Goal: Contribute content: Contribute content

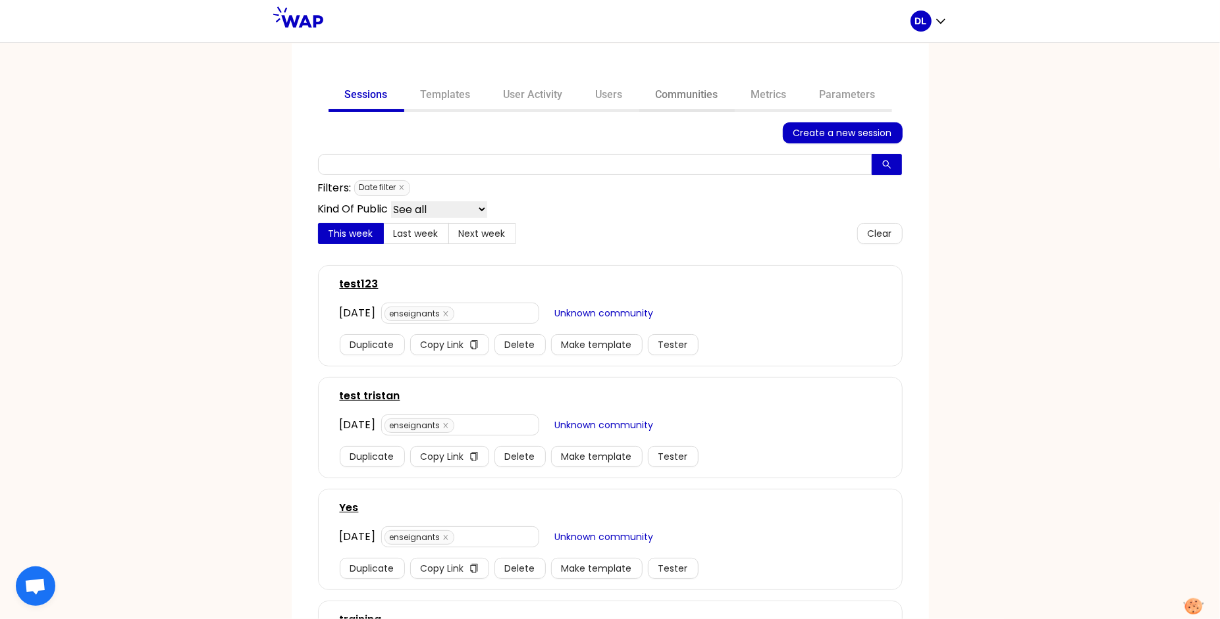
click at [679, 91] on link "Communities" at bounding box center [686, 96] width 95 height 32
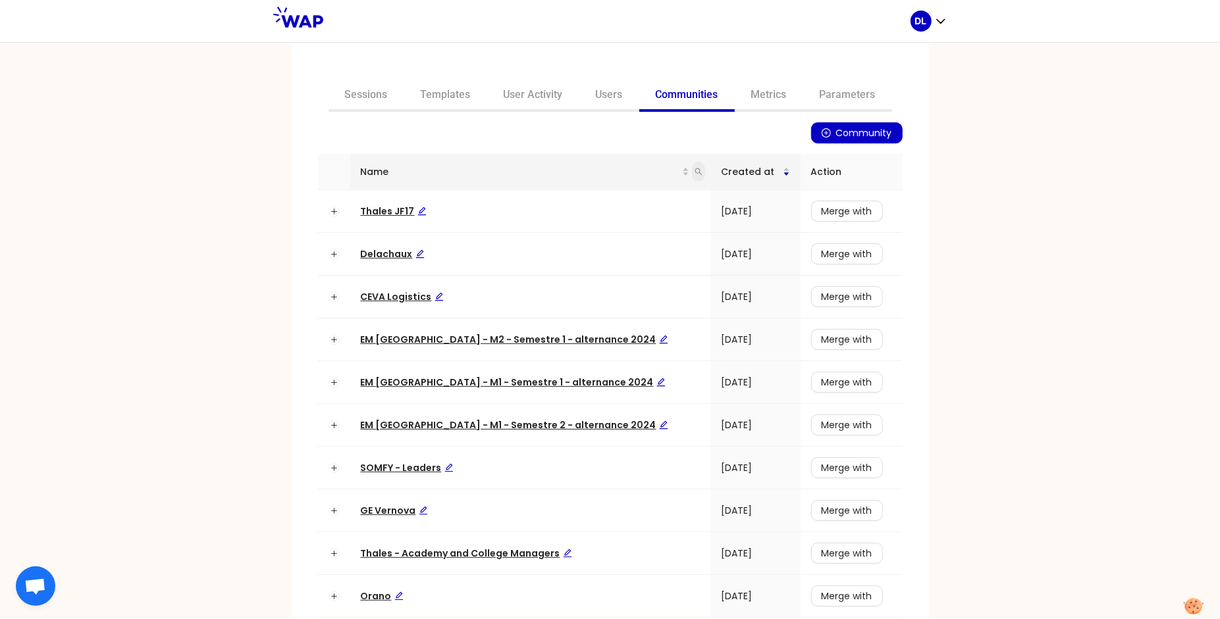
click at [694, 174] on icon "search" at bounding box center [698, 172] width 8 height 8
type input "renault"
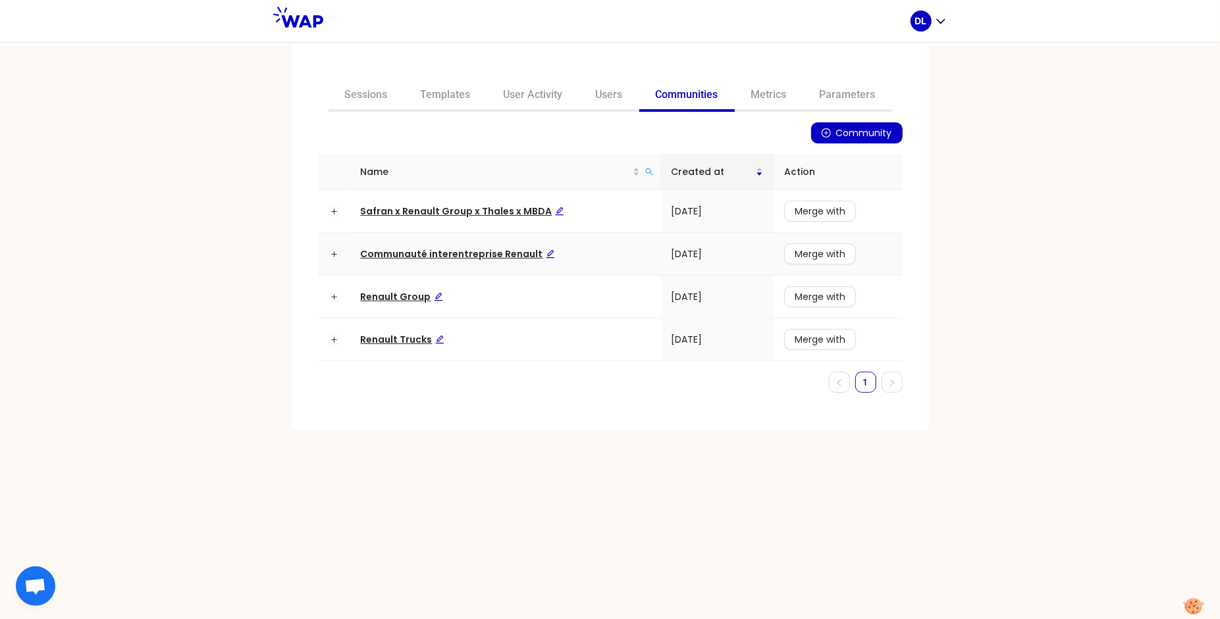
click at [453, 254] on span "Communauté interentreprise Renault" at bounding box center [458, 253] width 194 height 13
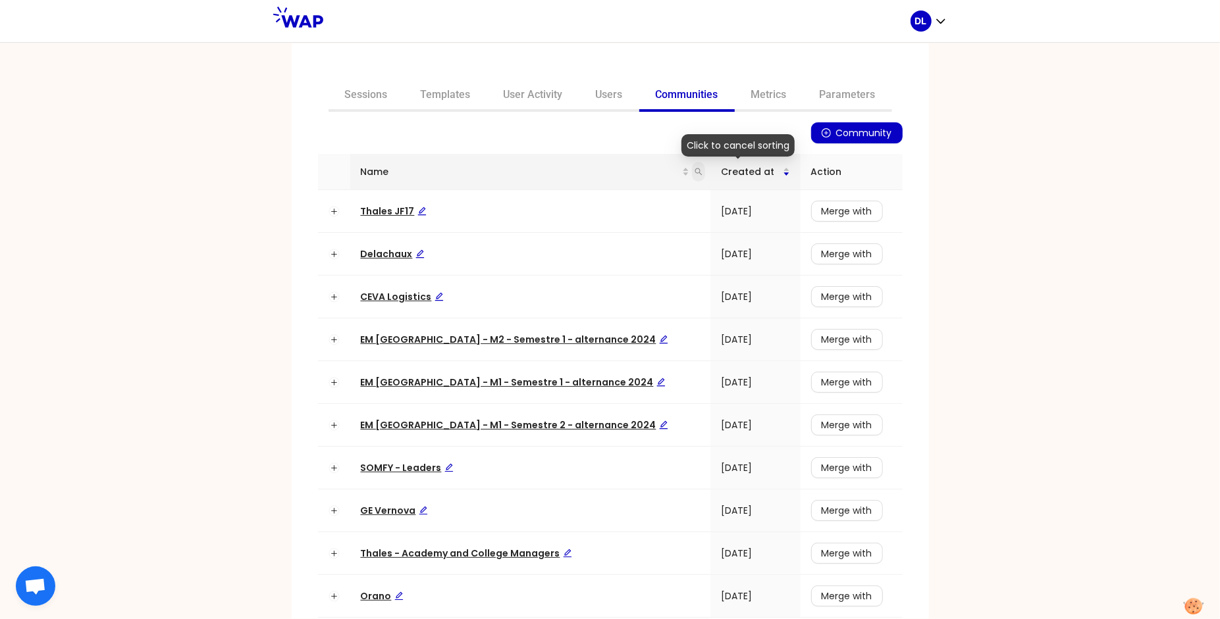
click at [692, 176] on span at bounding box center [698, 172] width 13 height 20
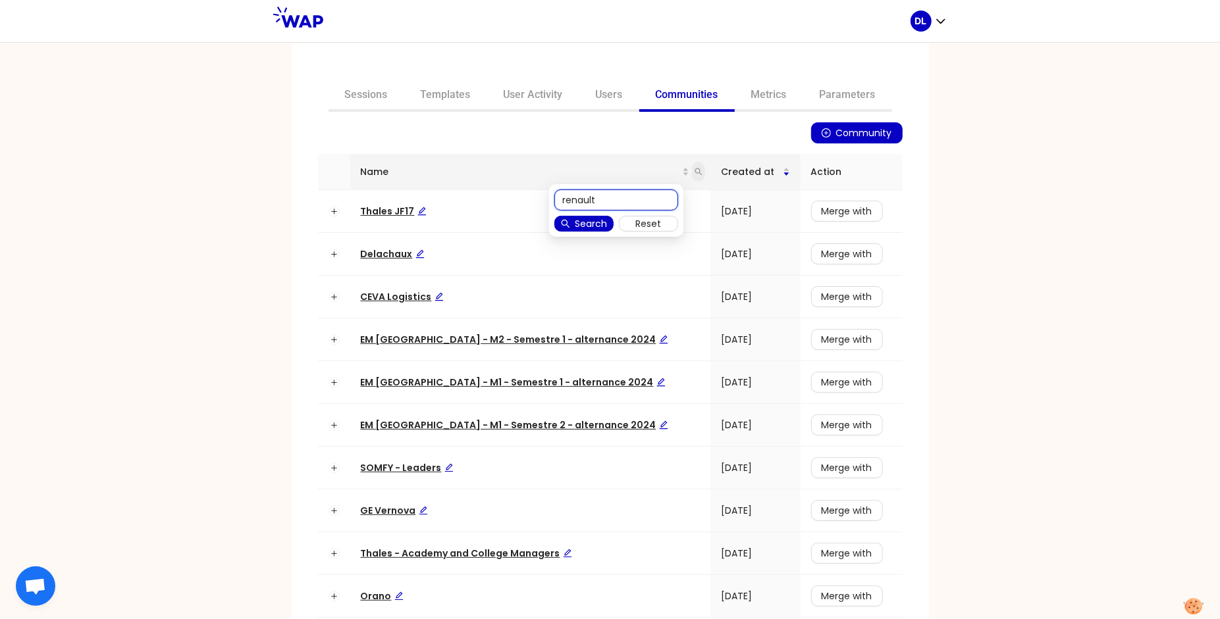
type input "renault"
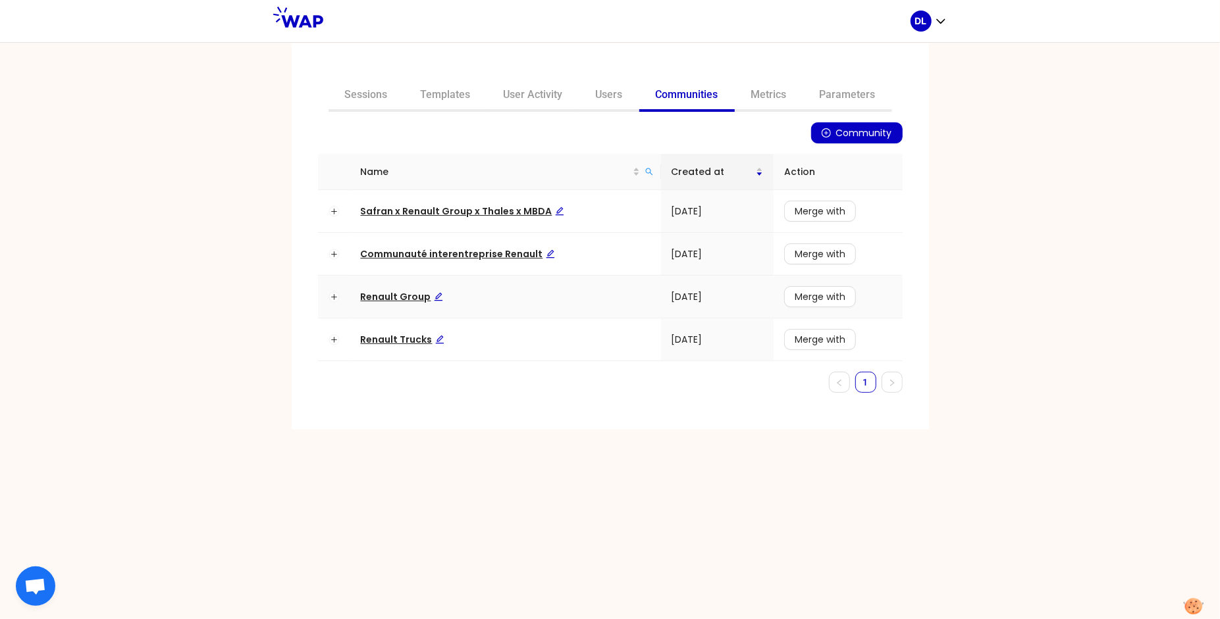
click at [400, 299] on span "Renault Group" at bounding box center [402, 296] width 82 height 13
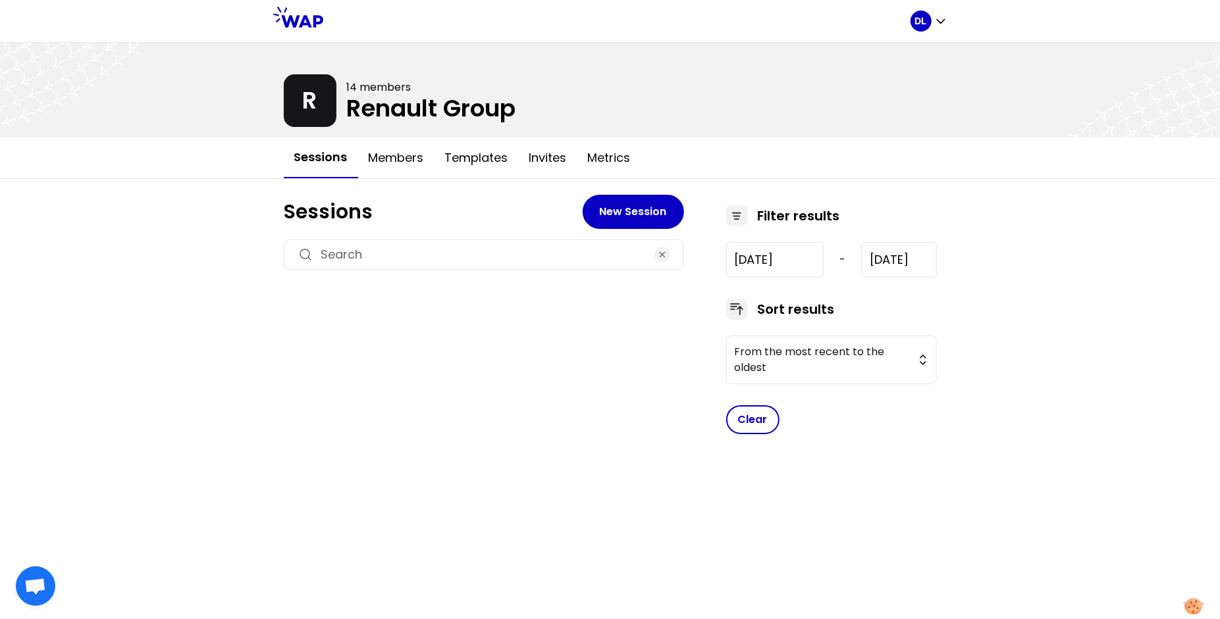
type input "2021-1-19"
type input "2024-12-11"
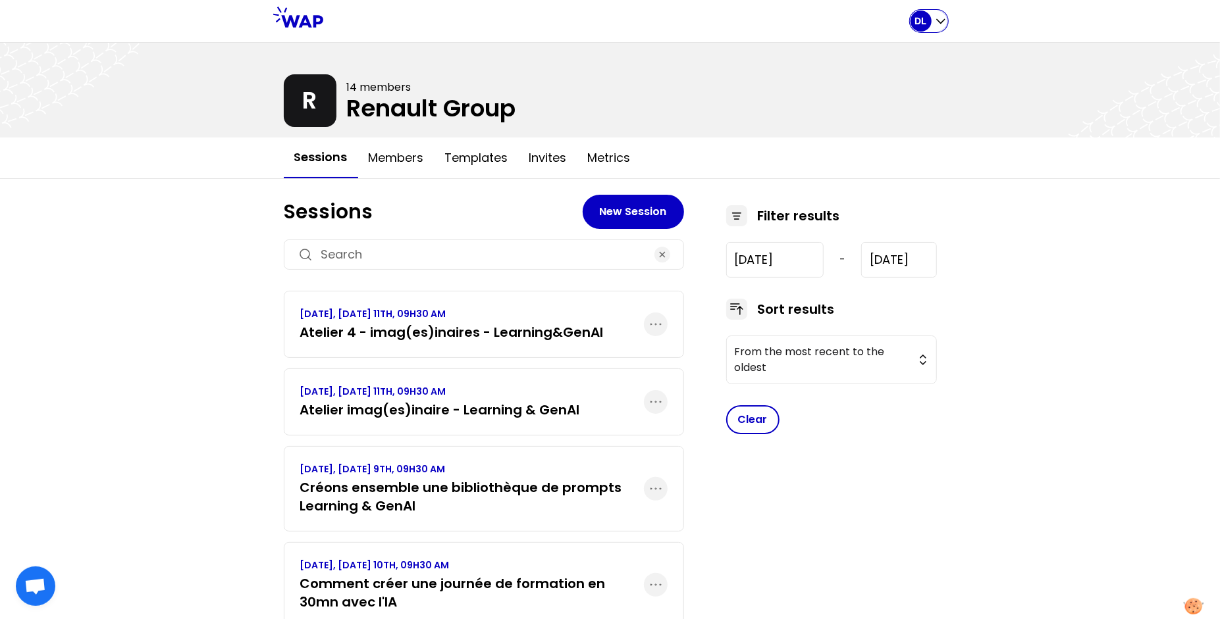
click at [942, 16] on icon "button" at bounding box center [940, 20] width 13 height 13
click at [908, 50] on span "All sessions" at bounding box center [901, 54] width 68 height 18
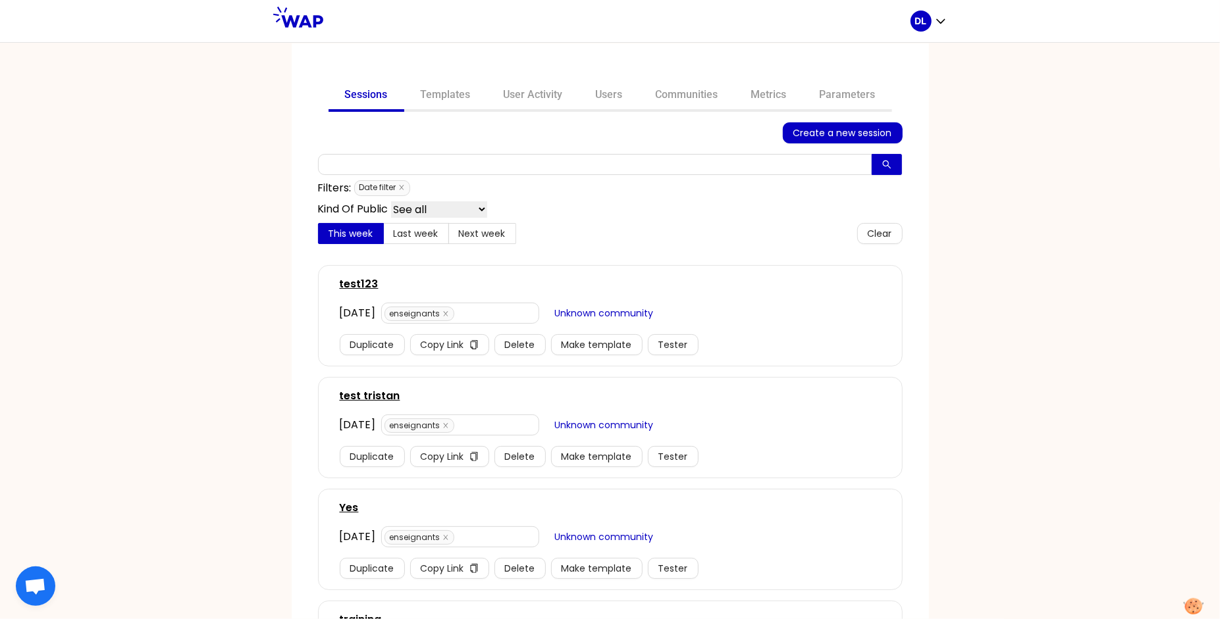
click at [405, 188] on span "Date filter" at bounding box center [382, 188] width 56 height 16
click at [402, 188] on icon "close" at bounding box center [401, 188] width 5 height 5
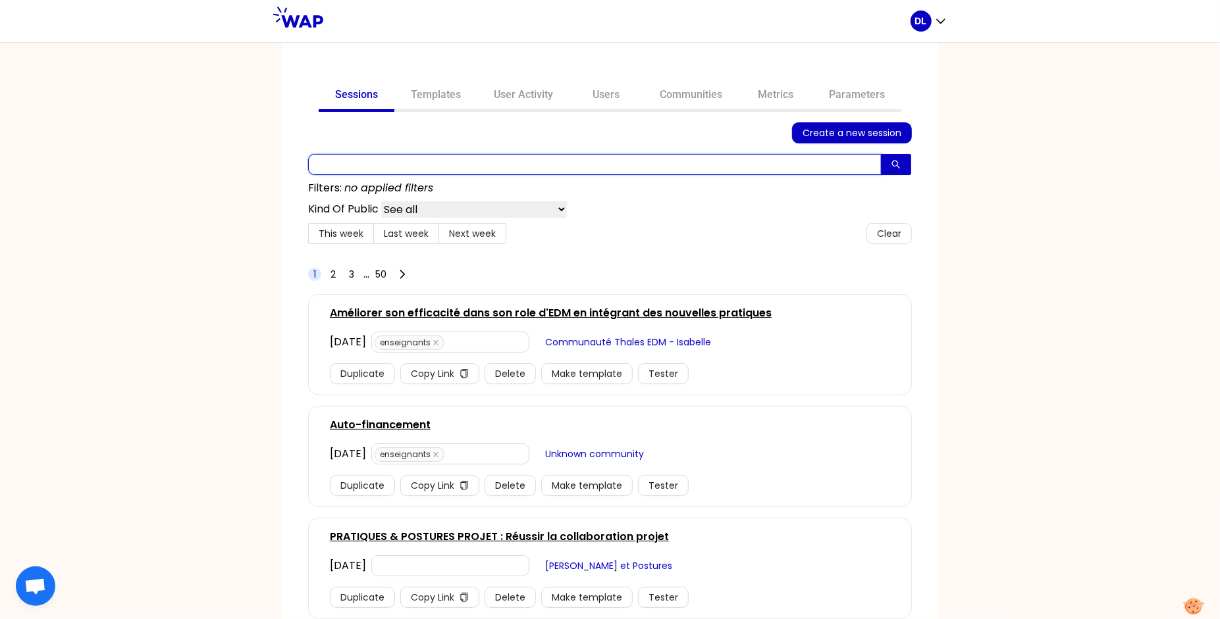
click at [384, 159] on input "text" at bounding box center [594, 164] width 573 height 21
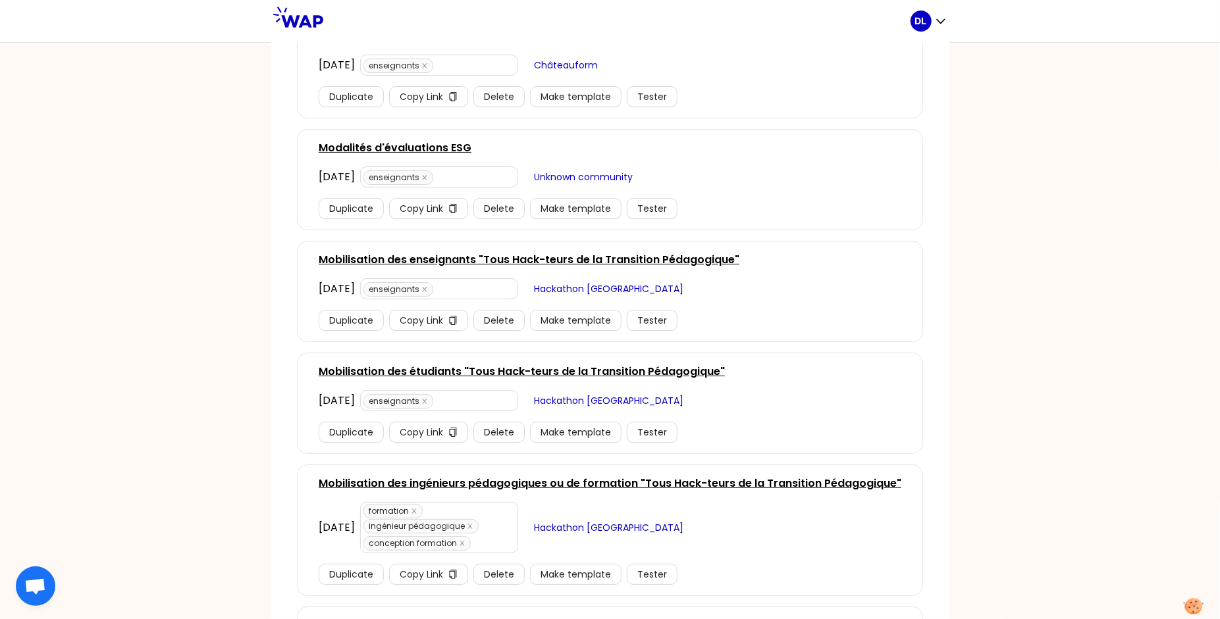
scroll to position [1977, 0]
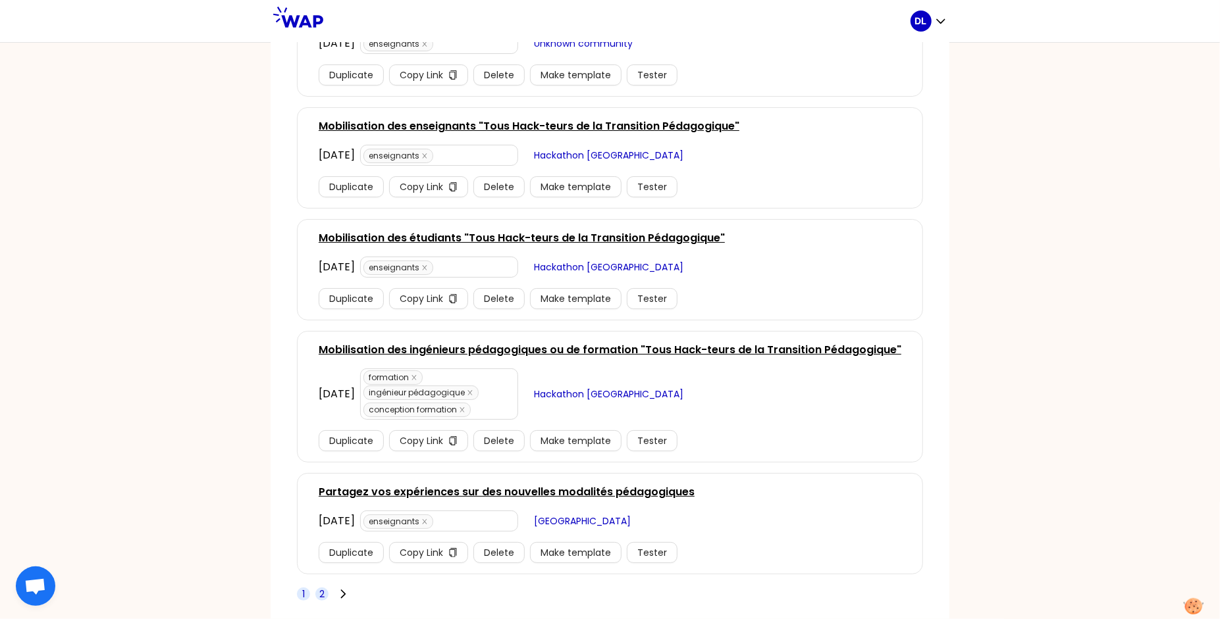
click at [324, 588] on span "2" at bounding box center [321, 594] width 5 height 13
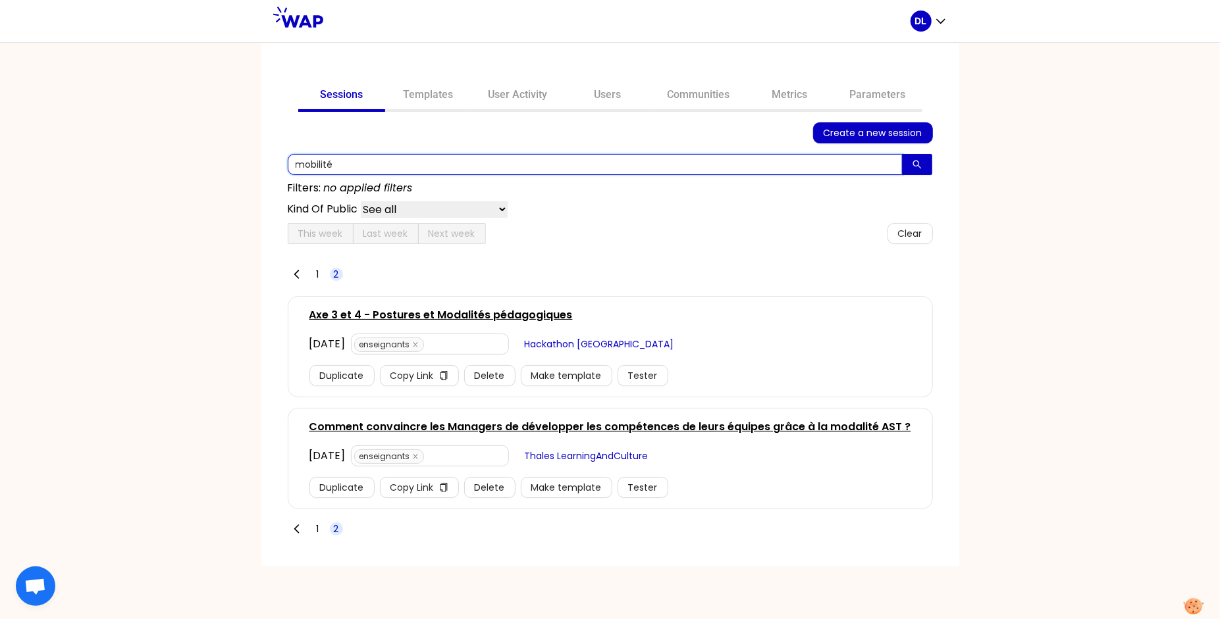
click at [350, 166] on input "mobilité" at bounding box center [595, 164] width 615 height 21
click at [334, 163] on input "mobilité" at bounding box center [595, 164] width 615 height 21
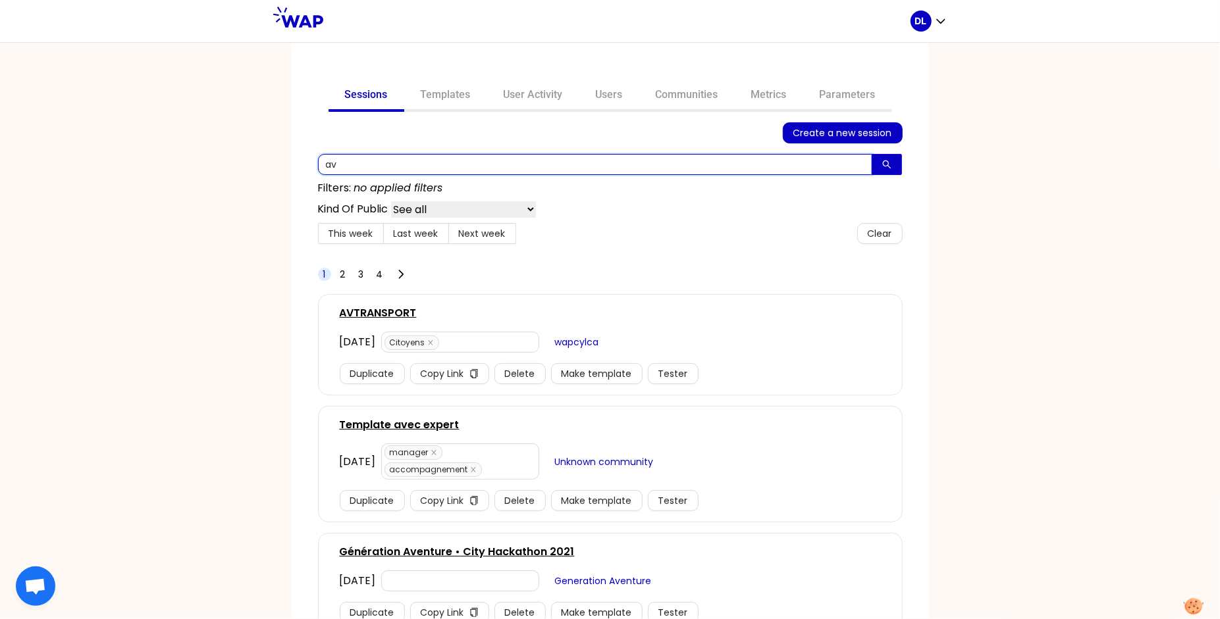
type input "a"
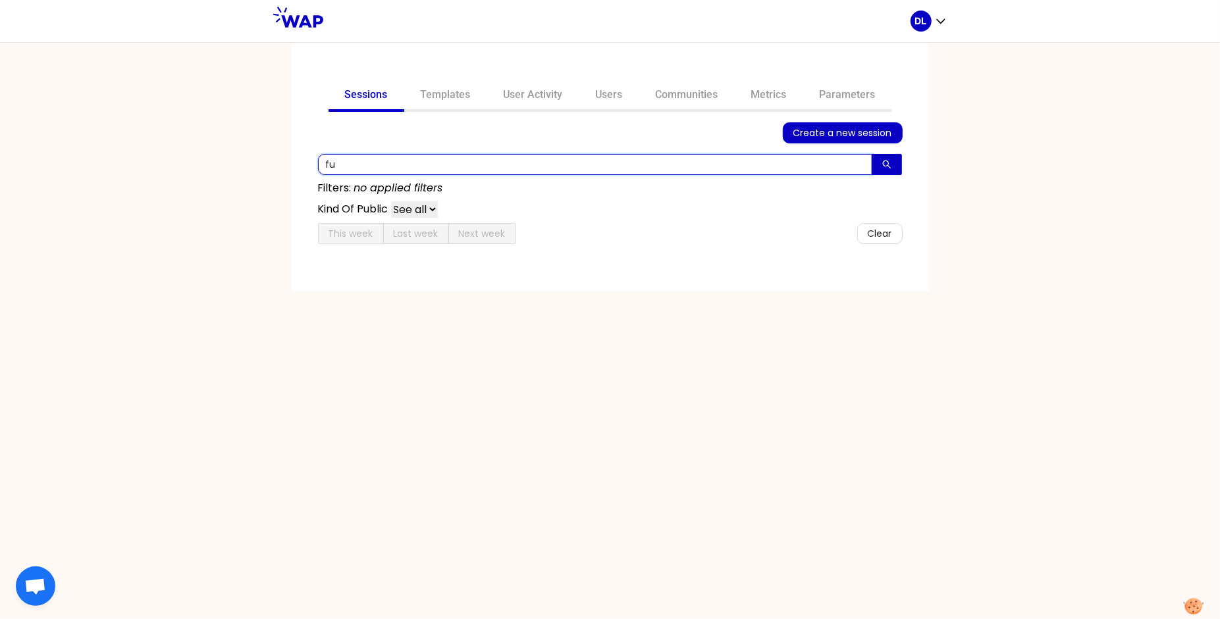
type input "f"
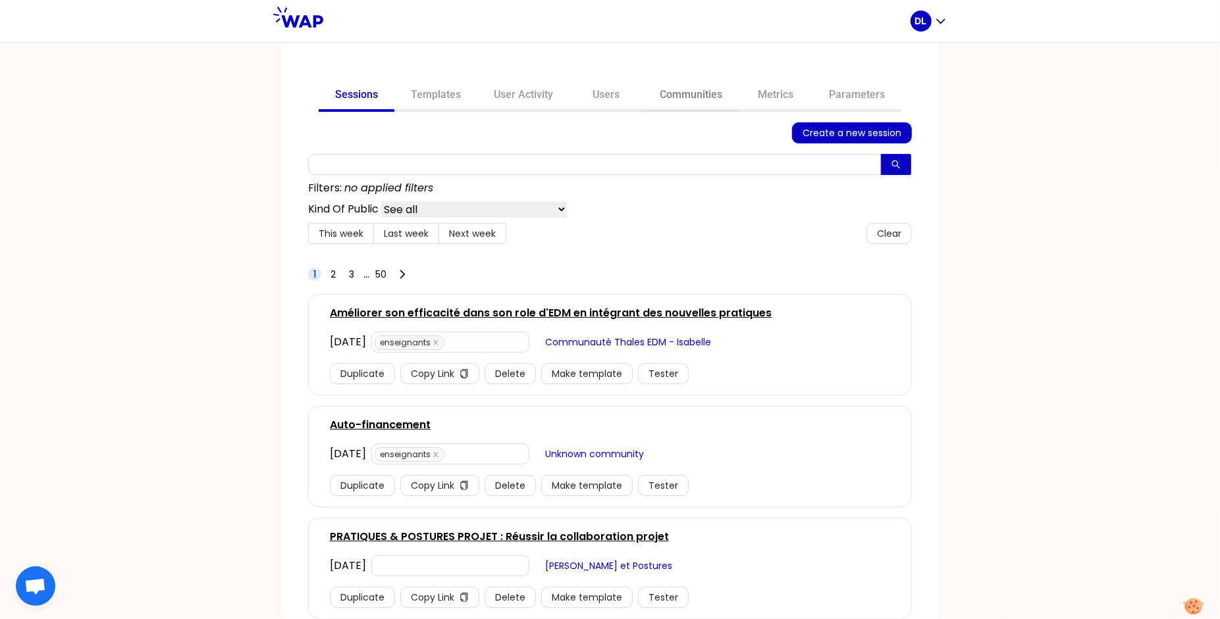
click at [686, 106] on link "Communities" at bounding box center [690, 96] width 95 height 32
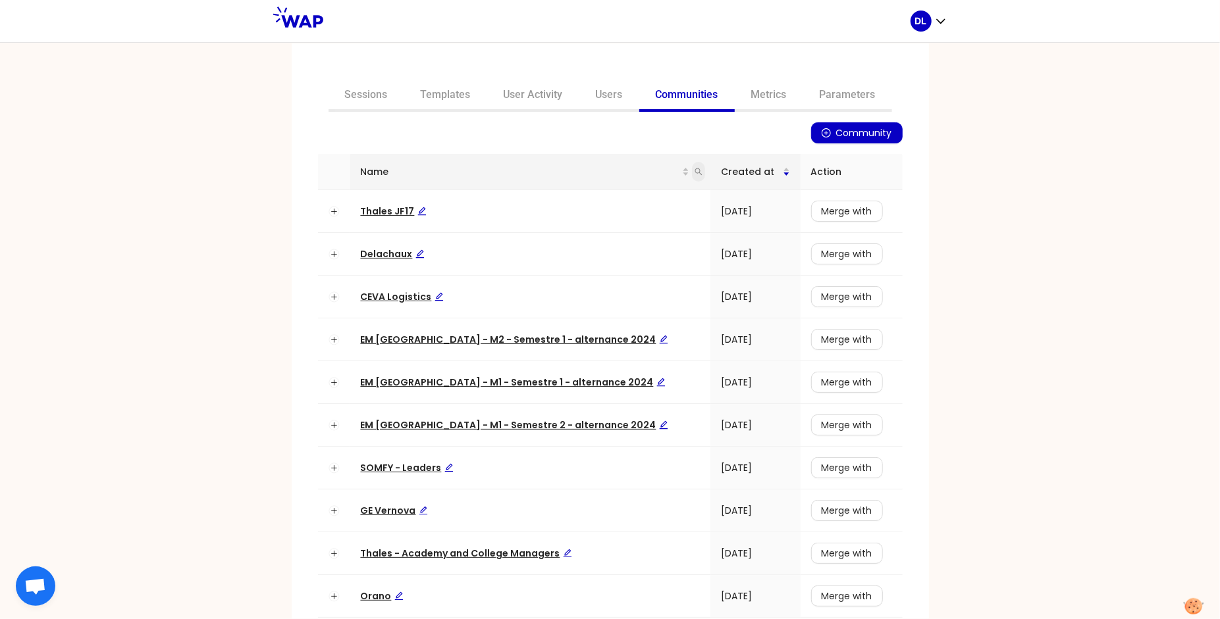
click at [694, 174] on icon "search" at bounding box center [698, 172] width 8 height 8
type input "renault"
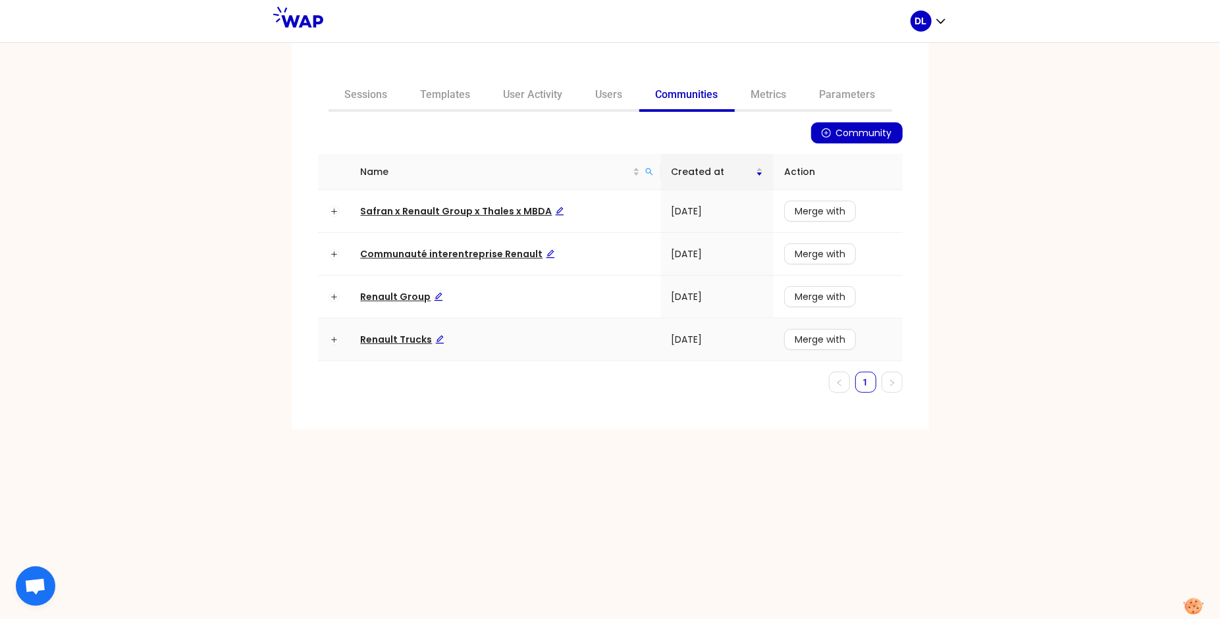
click at [396, 336] on span "Renault Trucks" at bounding box center [403, 339] width 84 height 13
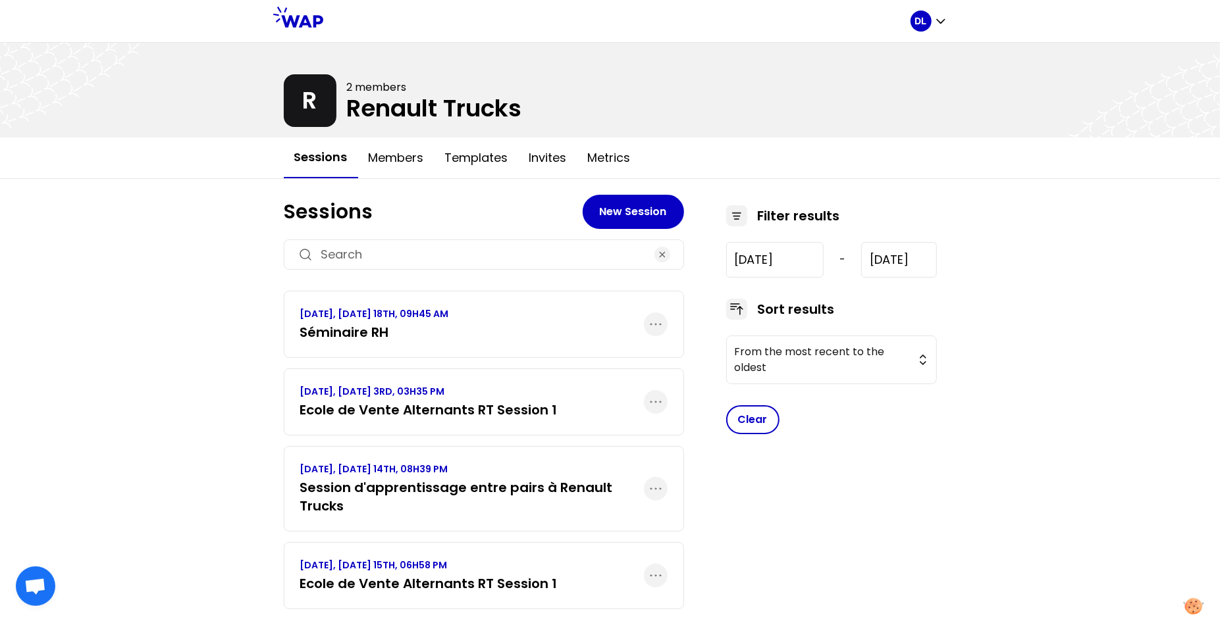
click at [397, 332] on h3 "Séminaire RH" at bounding box center [374, 332] width 149 height 18
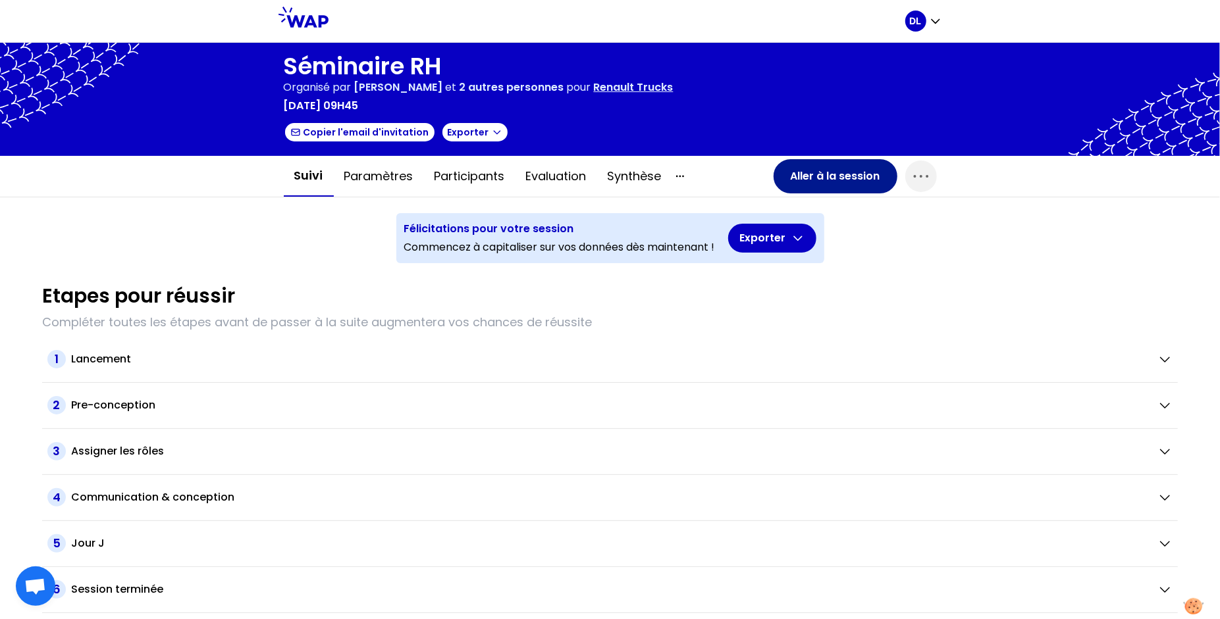
click at [814, 174] on button "Aller à la session" at bounding box center [835, 176] width 124 height 34
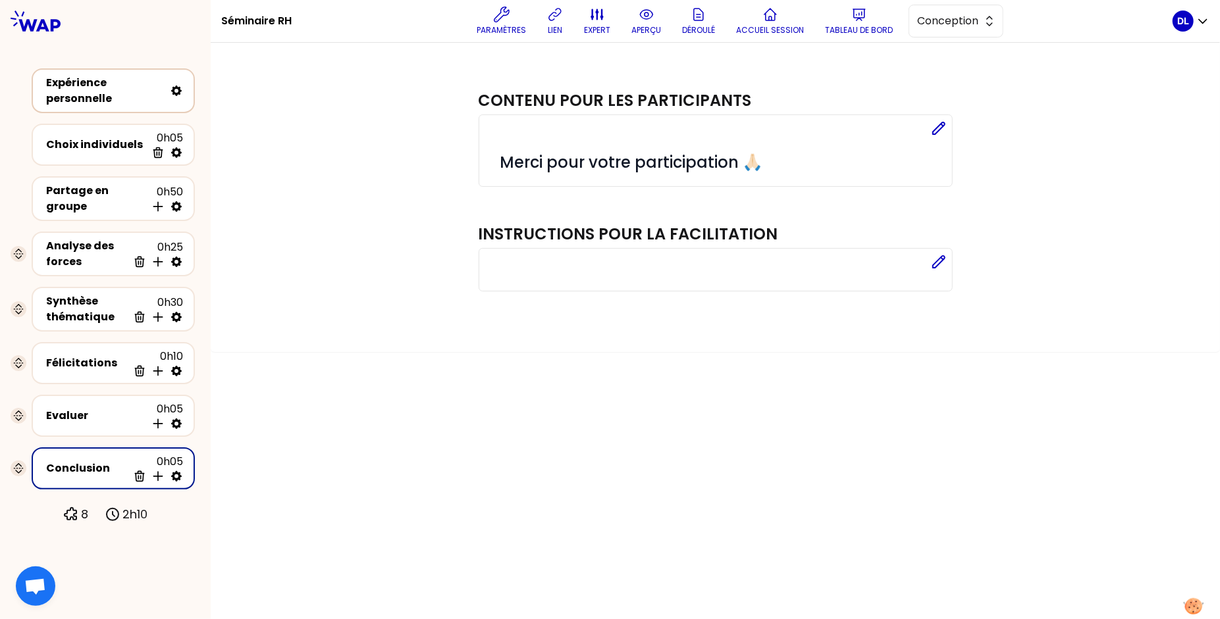
click at [115, 80] on div "Expérience personnelle" at bounding box center [105, 91] width 118 height 32
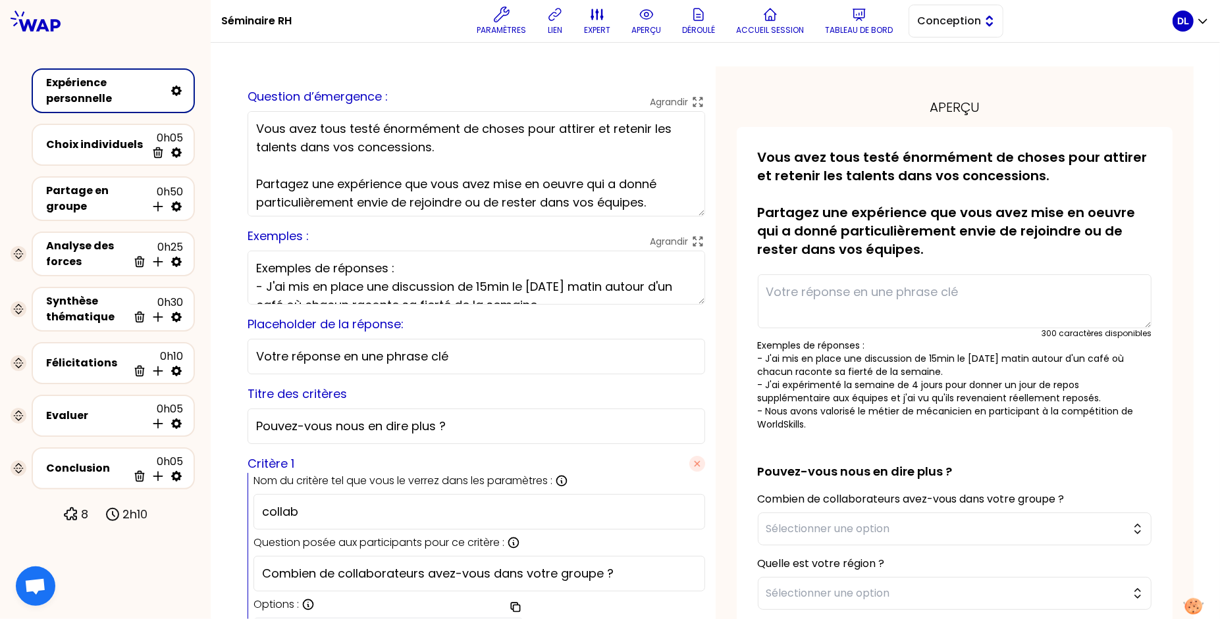
click at [988, 21] on button "Conception" at bounding box center [955, 21] width 95 height 33
click at [973, 83] on li "Facilitation" at bounding box center [955, 74] width 93 height 21
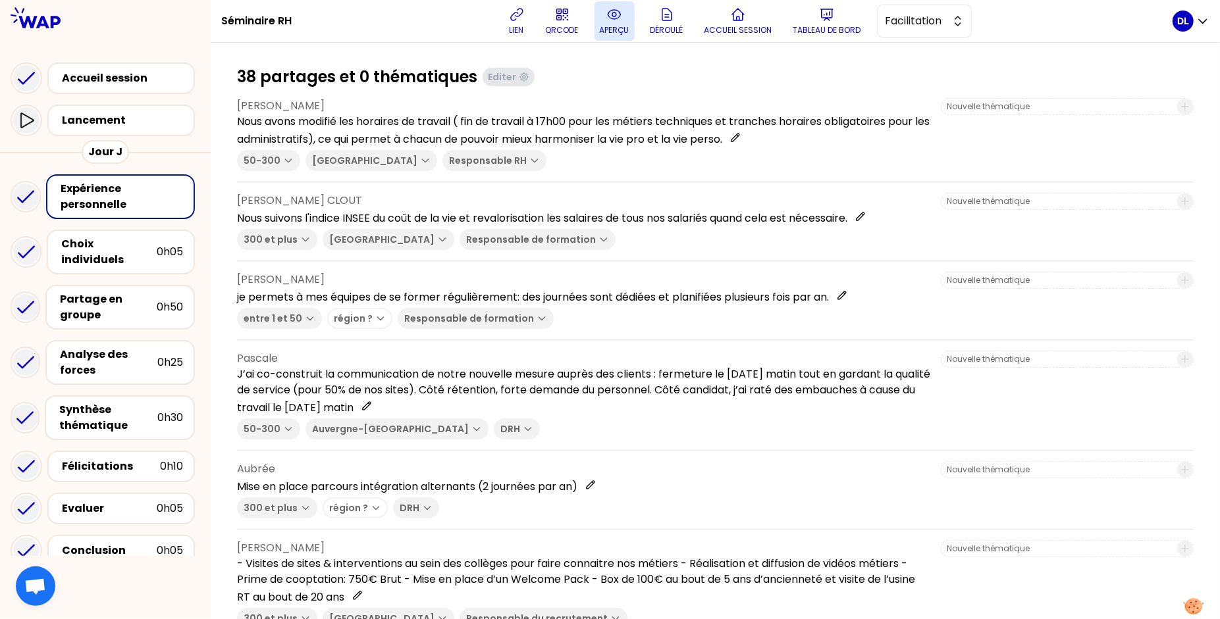
click at [616, 22] on button "aperçu" at bounding box center [614, 20] width 40 height 39
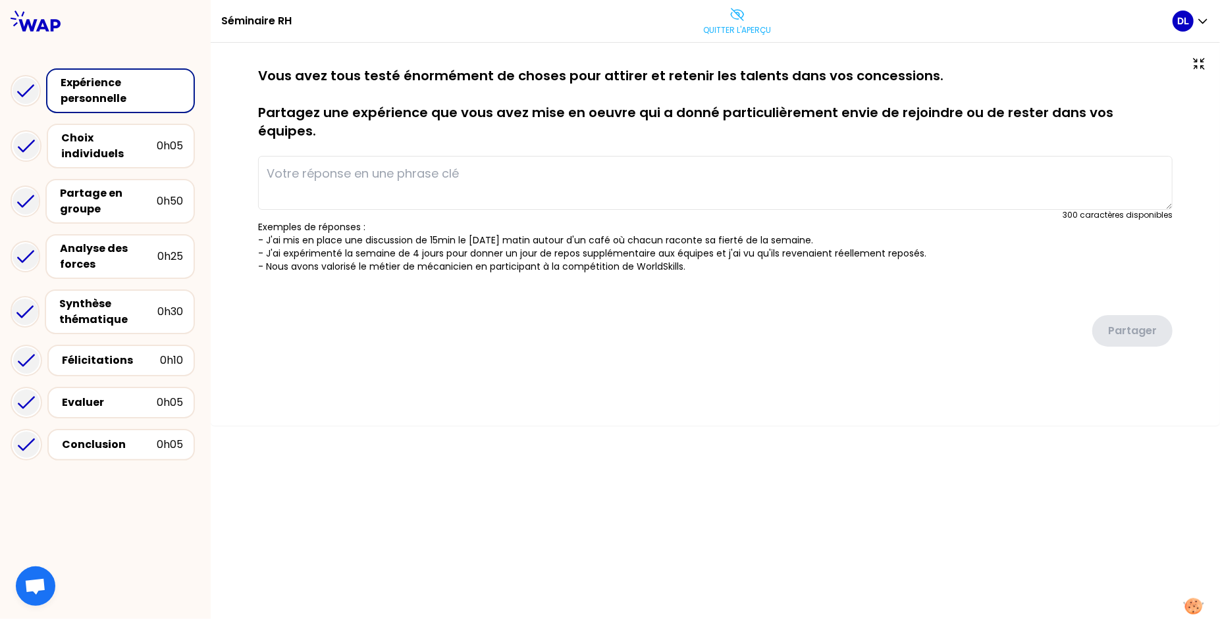
type textarea "Nous avons modifié les horaires de travail ( fin de travail à 17h00 pour les mé…"
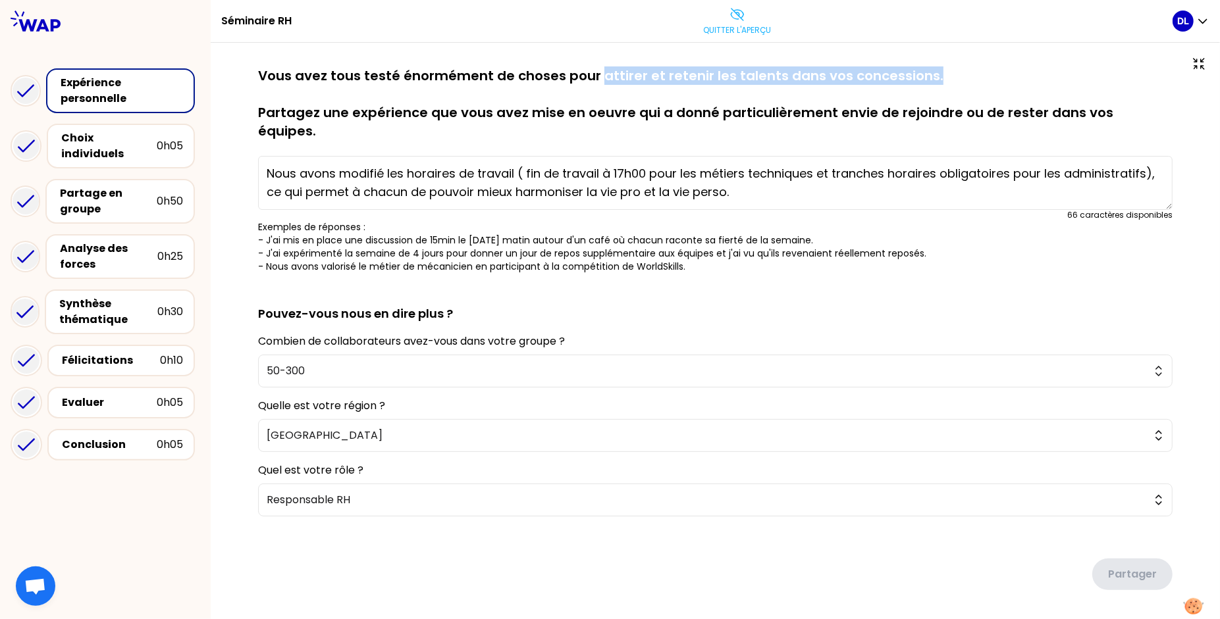
drag, startPoint x: 597, startPoint y: 77, endPoint x: 973, endPoint y: 80, distance: 375.8
click at [973, 80] on p "Vous avez tous testé énormément de choses pour attirer et retenir les talents d…" at bounding box center [715, 103] width 914 height 74
copy p "attirer et retenir les talents dans vos concessions."
click at [753, 34] on p "Quitter l'aperçu" at bounding box center [738, 30] width 68 height 11
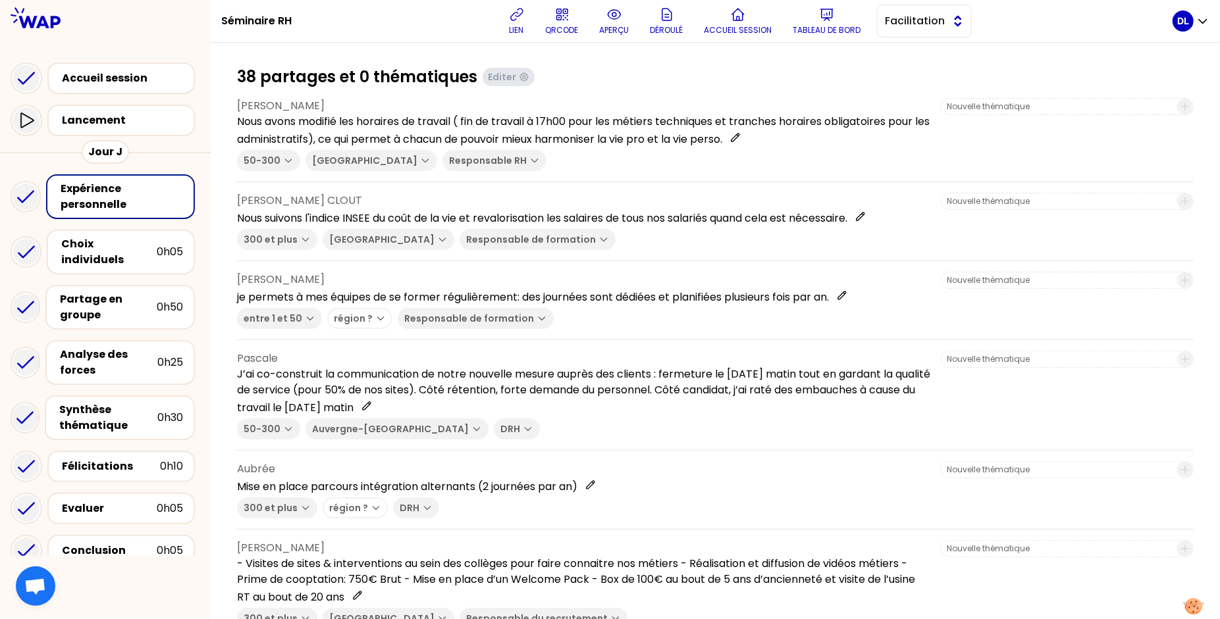
click at [930, 27] on span "Facilitation" at bounding box center [914, 21] width 59 height 16
click at [927, 61] on span "Conception" at bounding box center [932, 54] width 57 height 16
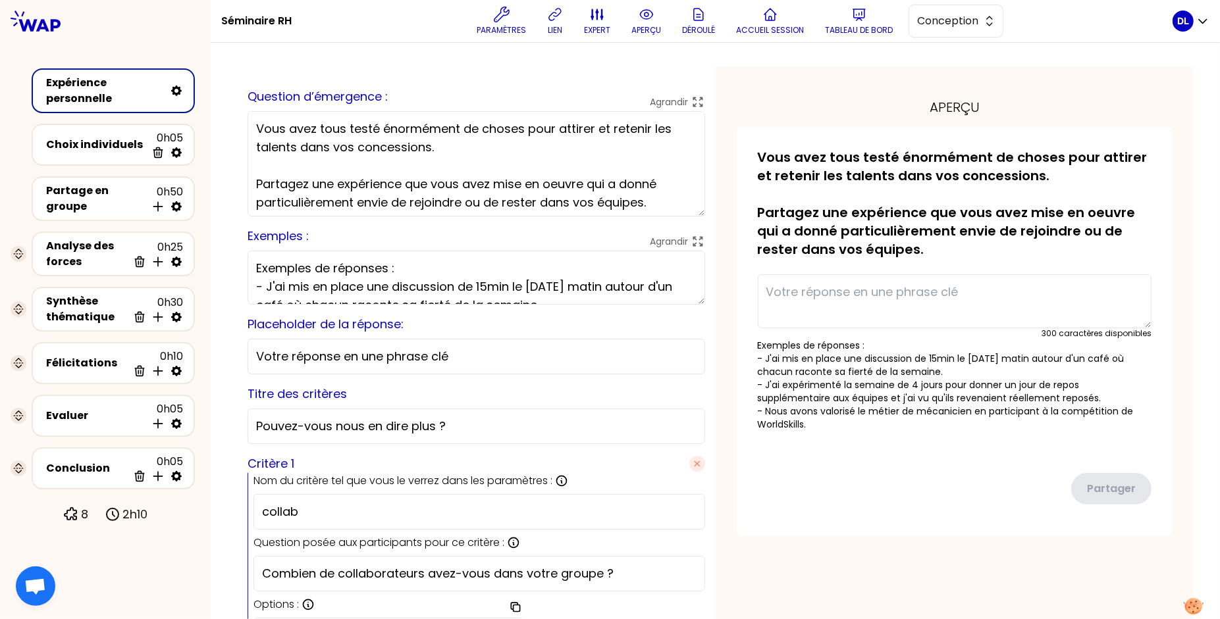
click at [502, 41] on div "Séminaire RH Paramètres lien expert aperçu Déroulé Accueil session Tableau de b…" at bounding box center [696, 21] width 951 height 42
click at [499, 29] on p "Paramètres" at bounding box center [500, 30] width 49 height 11
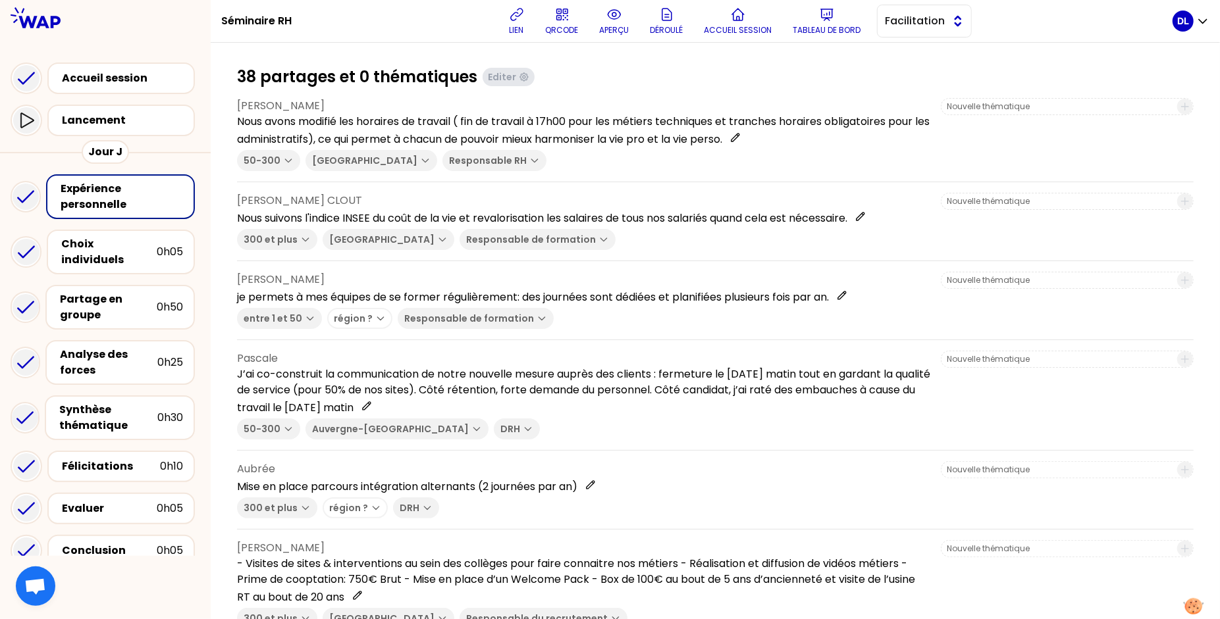
click at [926, 12] on button "Facilitation" at bounding box center [924, 21] width 95 height 33
click at [908, 51] on span "Conception" at bounding box center [932, 54] width 57 height 16
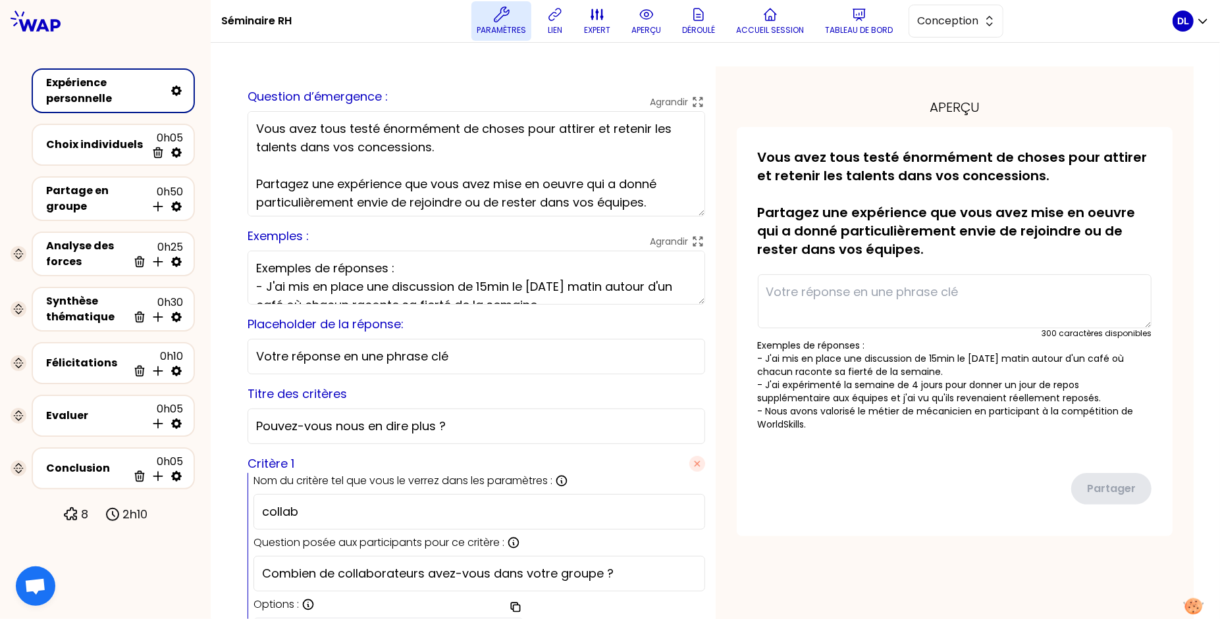
click at [492, 34] on p "Paramètres" at bounding box center [500, 30] width 49 height 11
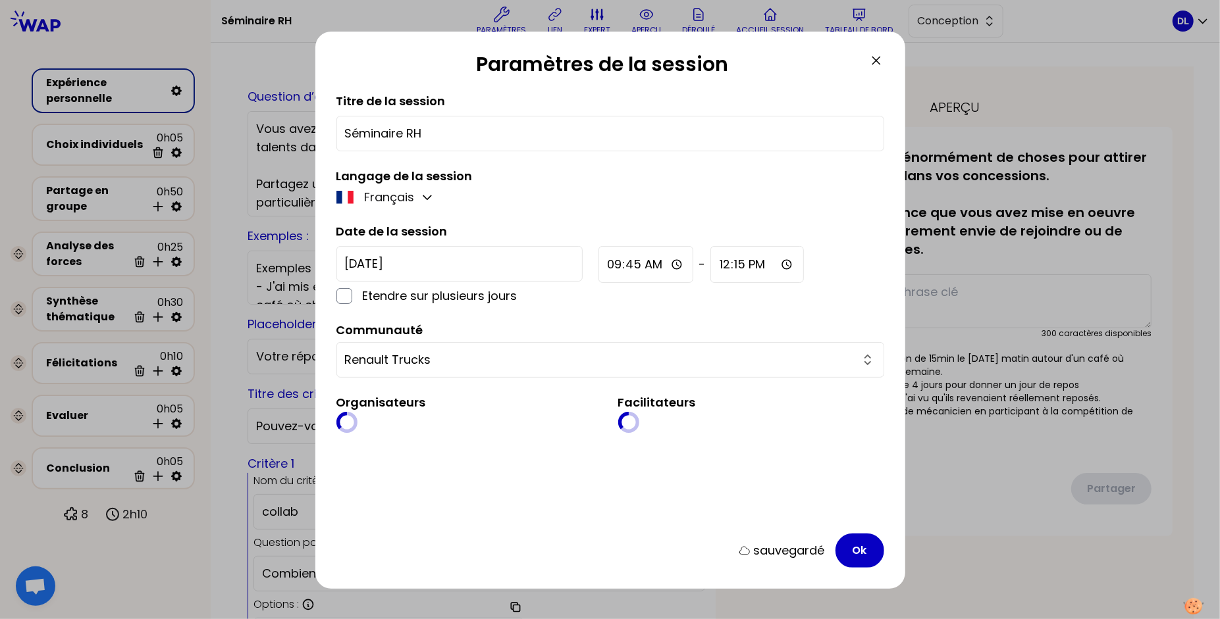
click at [500, 135] on input "Séminaire RH" at bounding box center [610, 133] width 530 height 18
paste input "attirer et retenir les talents dans vos concessions."
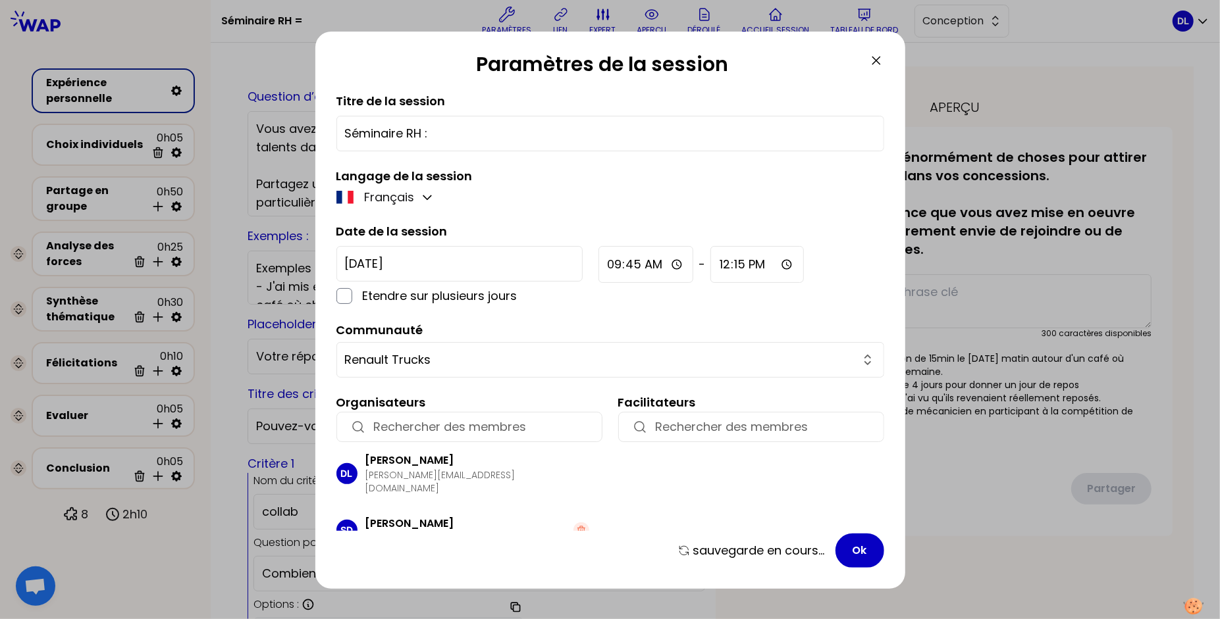
paste input "attirer et retenir les talents dans vos concessions."
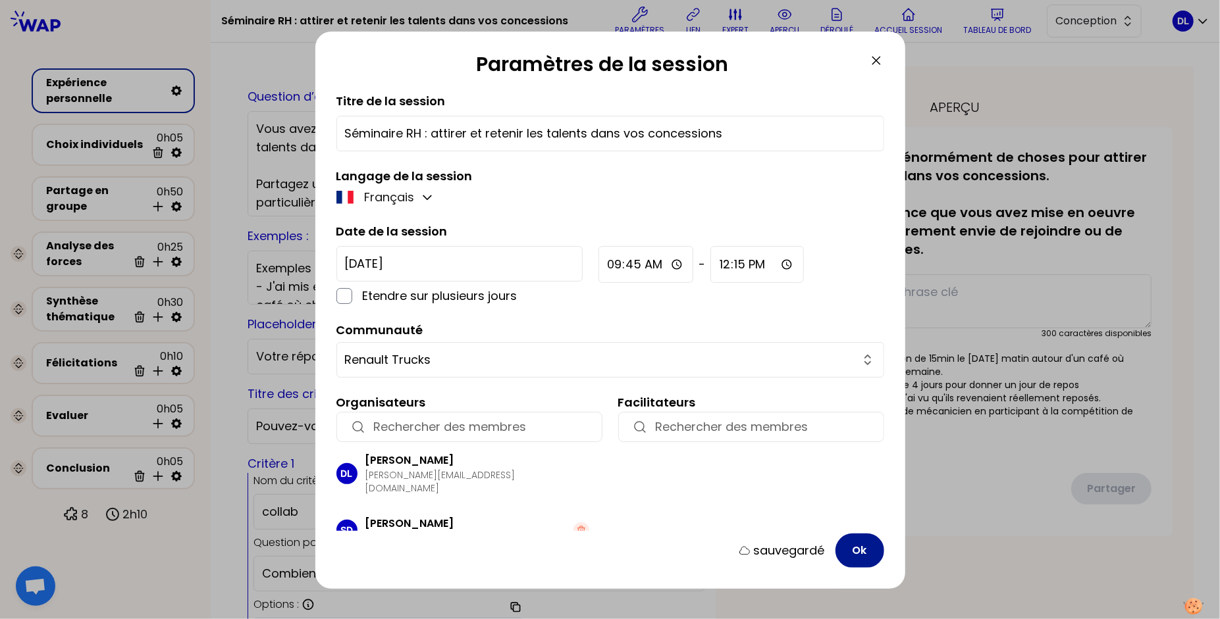
type input "Séminaire RH : attirer et retenir les talents dans vos concessions"
click at [858, 555] on button "Ok" at bounding box center [859, 551] width 49 height 34
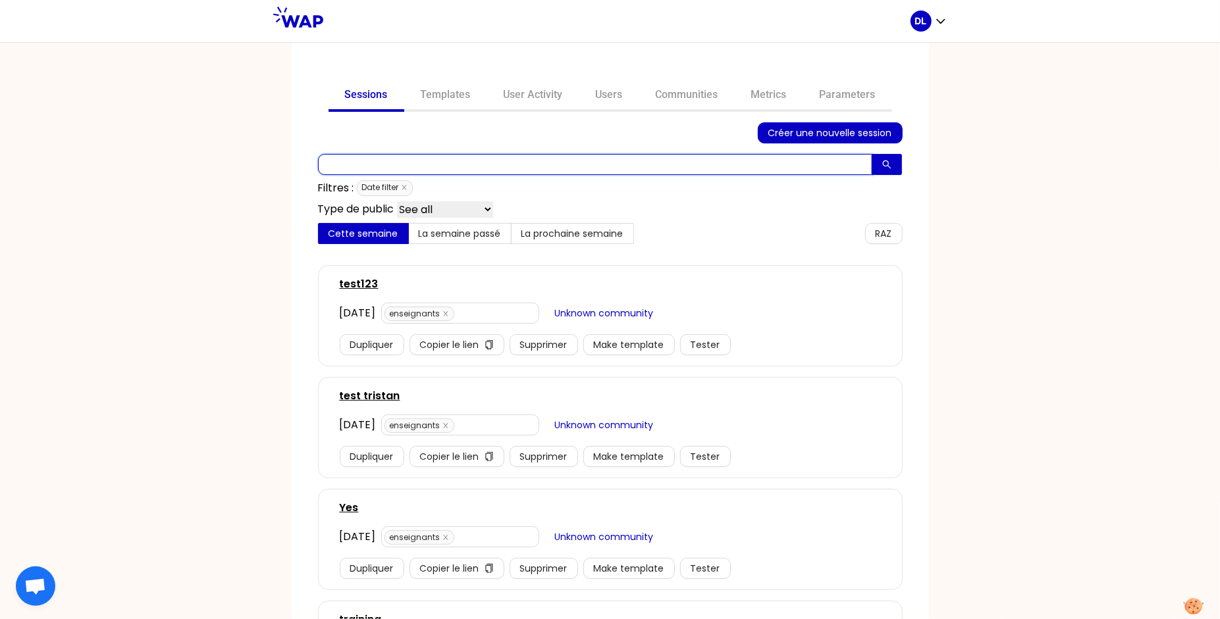
click at [400, 163] on input "text" at bounding box center [595, 164] width 554 height 21
paste input "Transition Energétique"
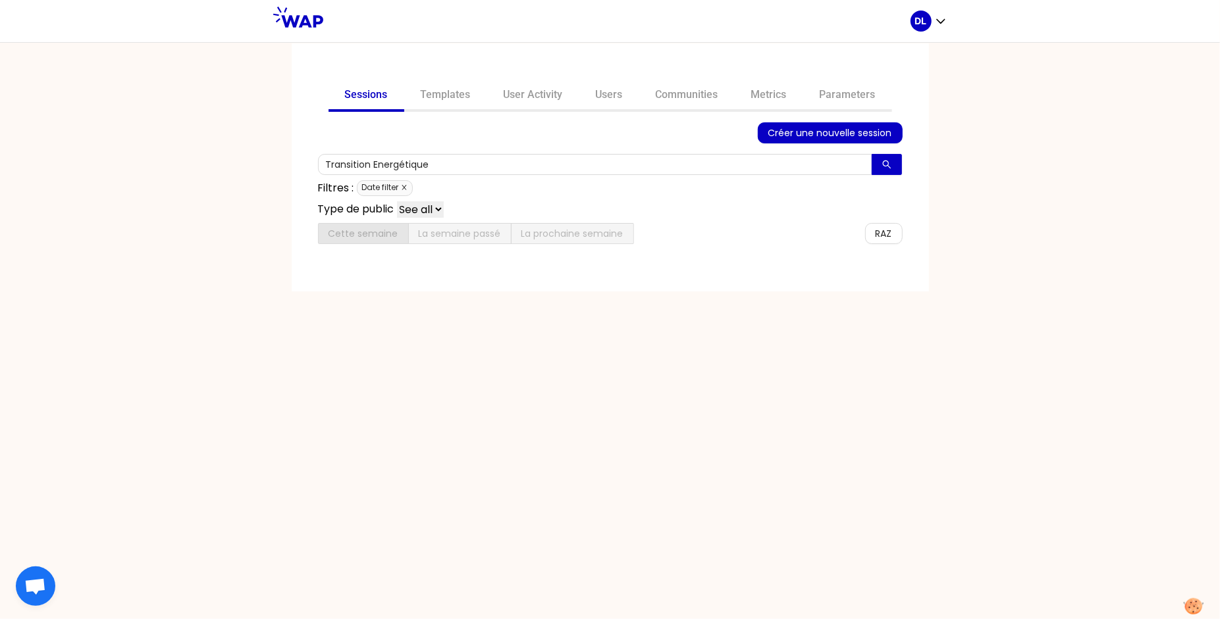
click at [405, 188] on icon "close" at bounding box center [404, 187] width 7 height 7
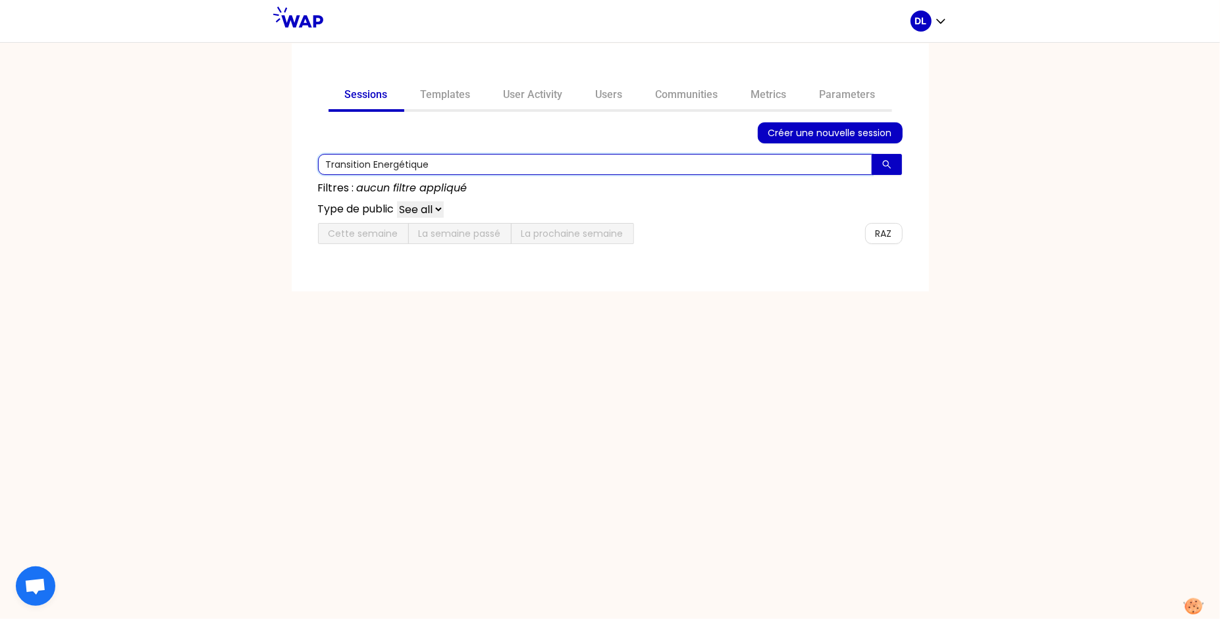
click at [450, 166] on input "Transition Energétique" at bounding box center [595, 164] width 554 height 21
drag, startPoint x: 445, startPoint y: 163, endPoint x: 378, endPoint y: 161, distance: 67.2
click at [378, 161] on input "Transition Energétique" at bounding box center [595, 164] width 554 height 21
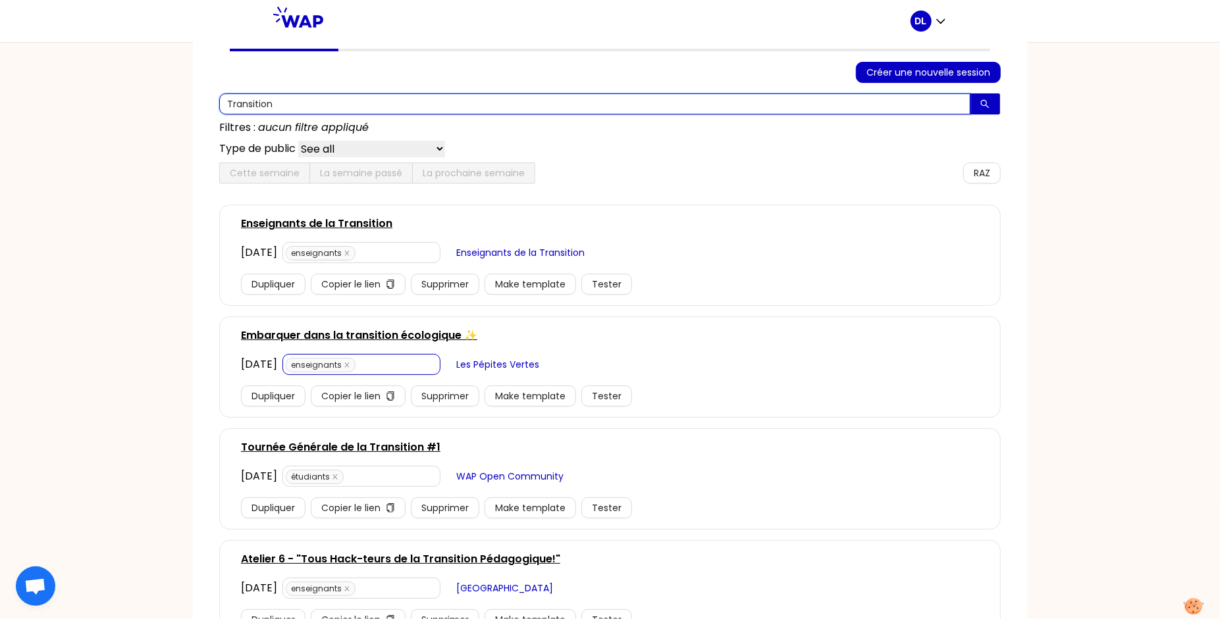
scroll to position [157, 0]
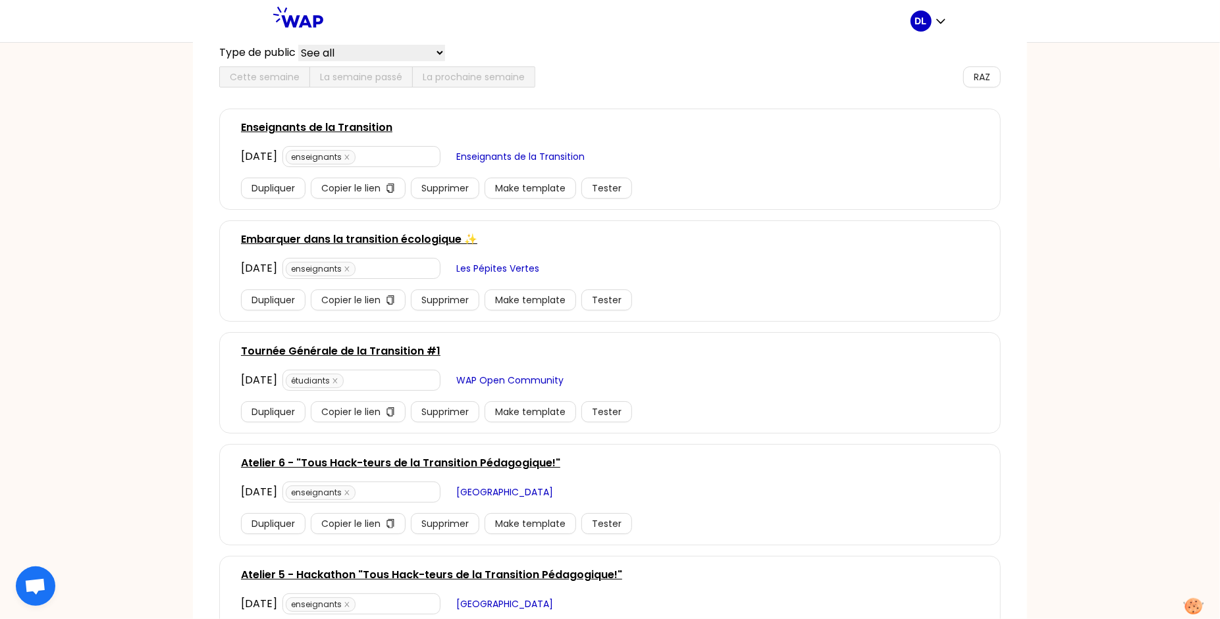
type input "Transition"
click at [332, 126] on link "Enseignants de la Transition" at bounding box center [316, 128] width 151 height 16
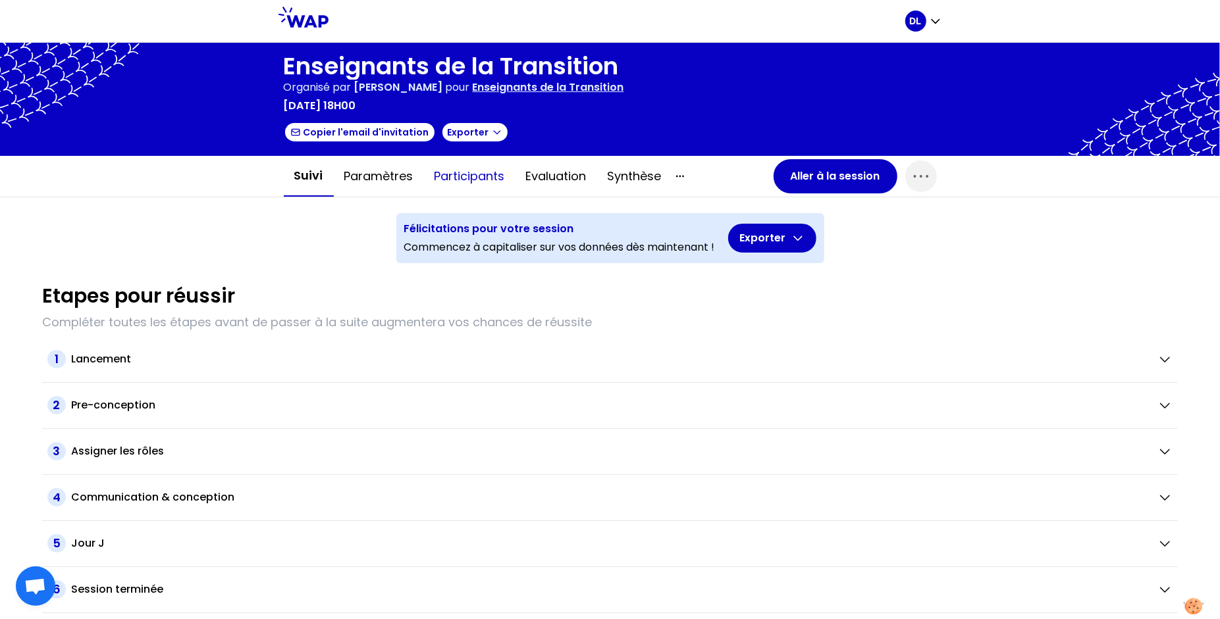
click at [451, 172] on button "Participants" at bounding box center [469, 176] width 91 height 39
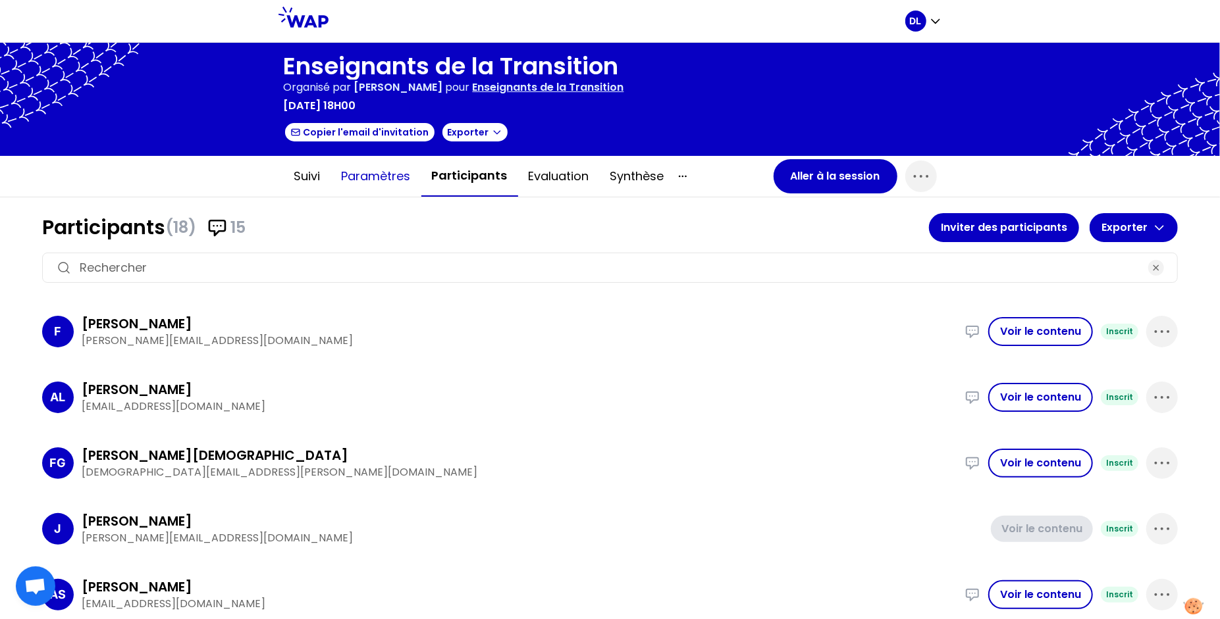
click at [391, 177] on button "Paramètres" at bounding box center [376, 176] width 90 height 39
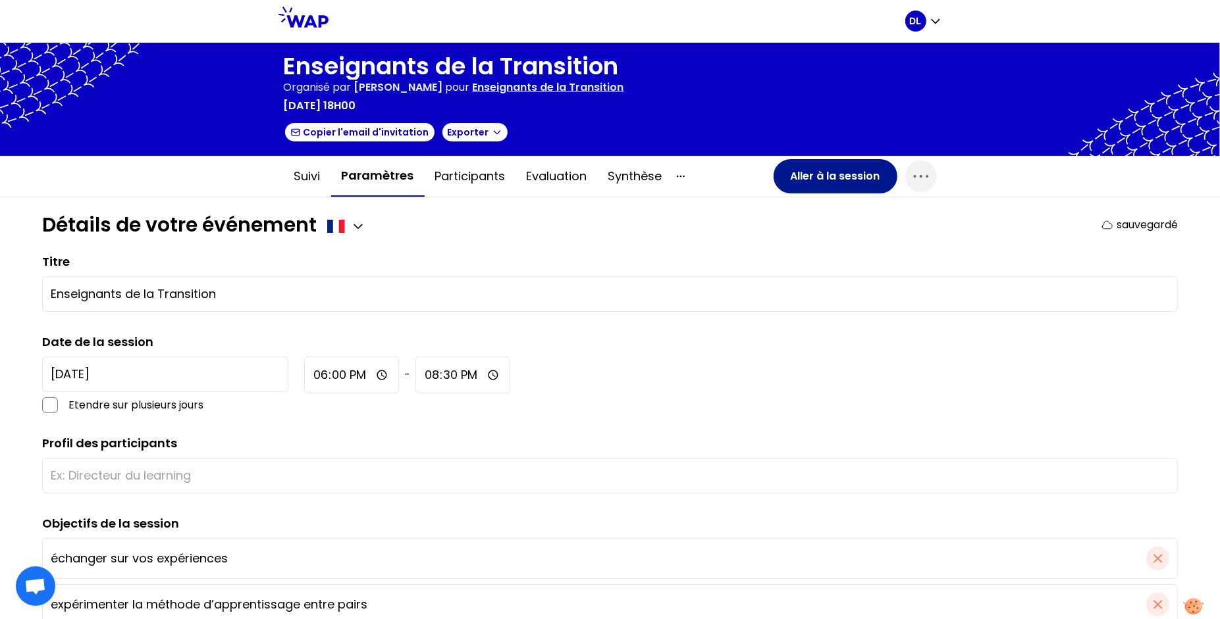
click at [822, 180] on button "Aller à la session" at bounding box center [835, 176] width 124 height 34
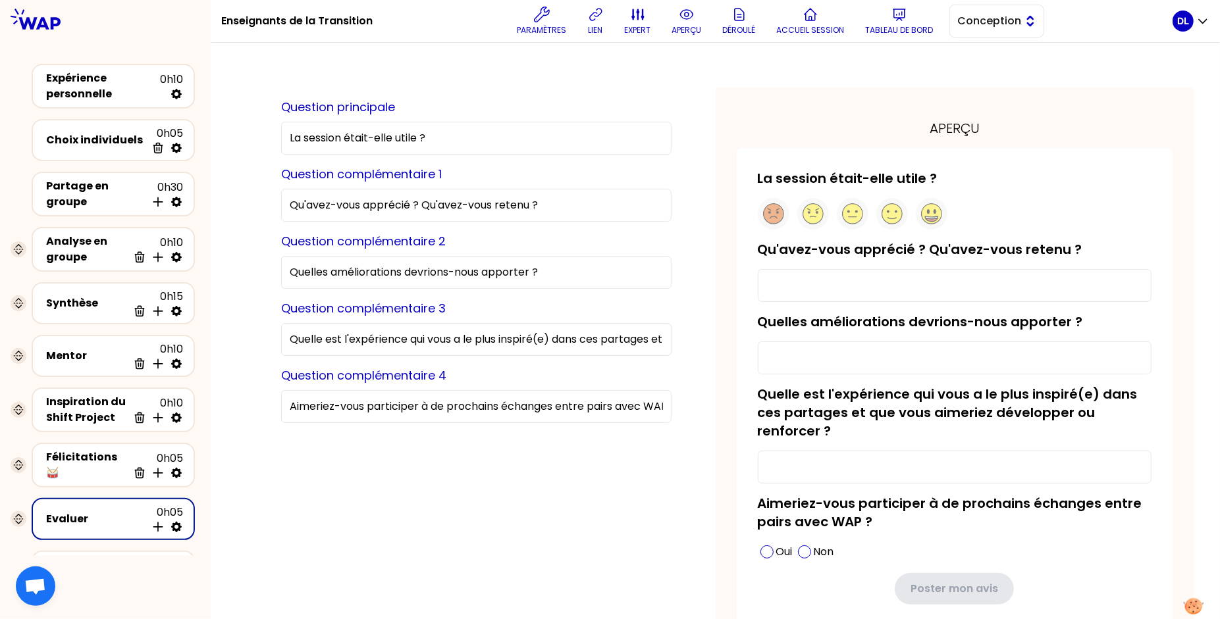
click at [994, 29] on button "Conception" at bounding box center [996, 21] width 95 height 33
click at [988, 70] on span "Facilitation" at bounding box center [1004, 75] width 57 height 16
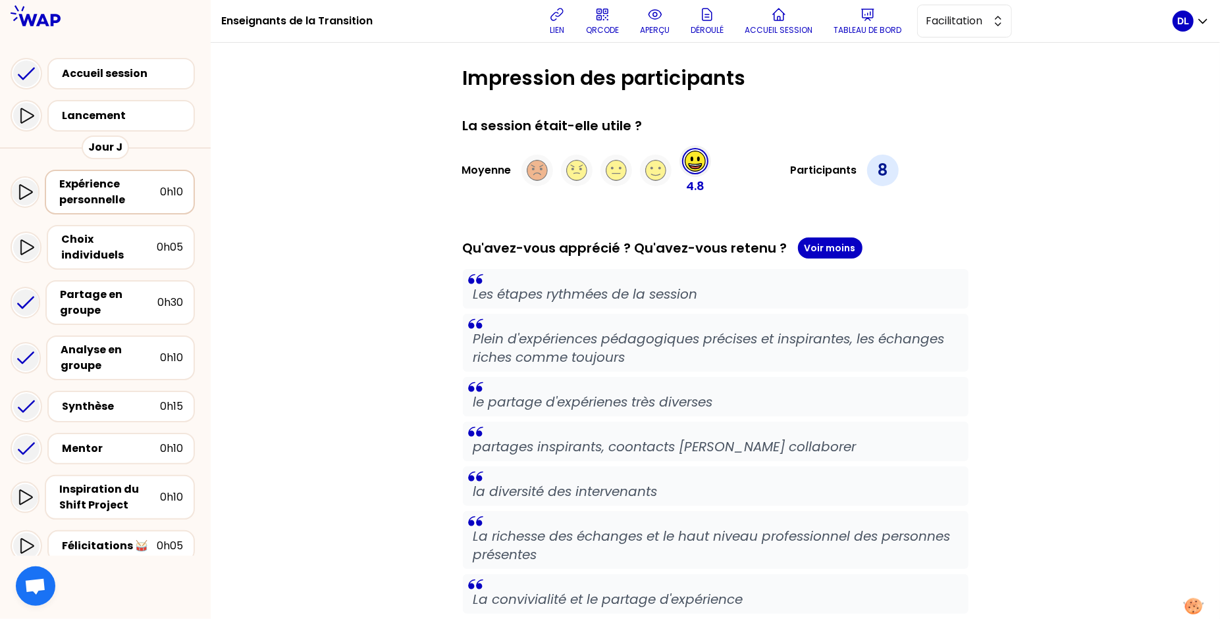
click at [126, 189] on div "Expérience personnelle" at bounding box center [109, 192] width 101 height 32
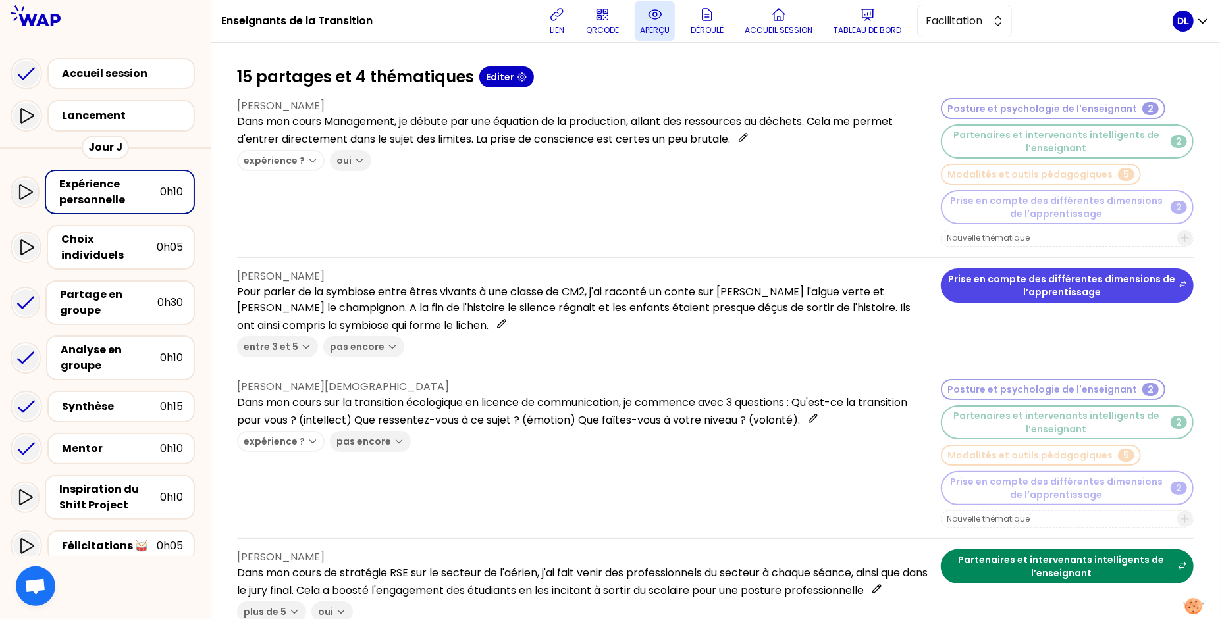
click at [649, 25] on p "aperçu" at bounding box center [655, 30] width 30 height 11
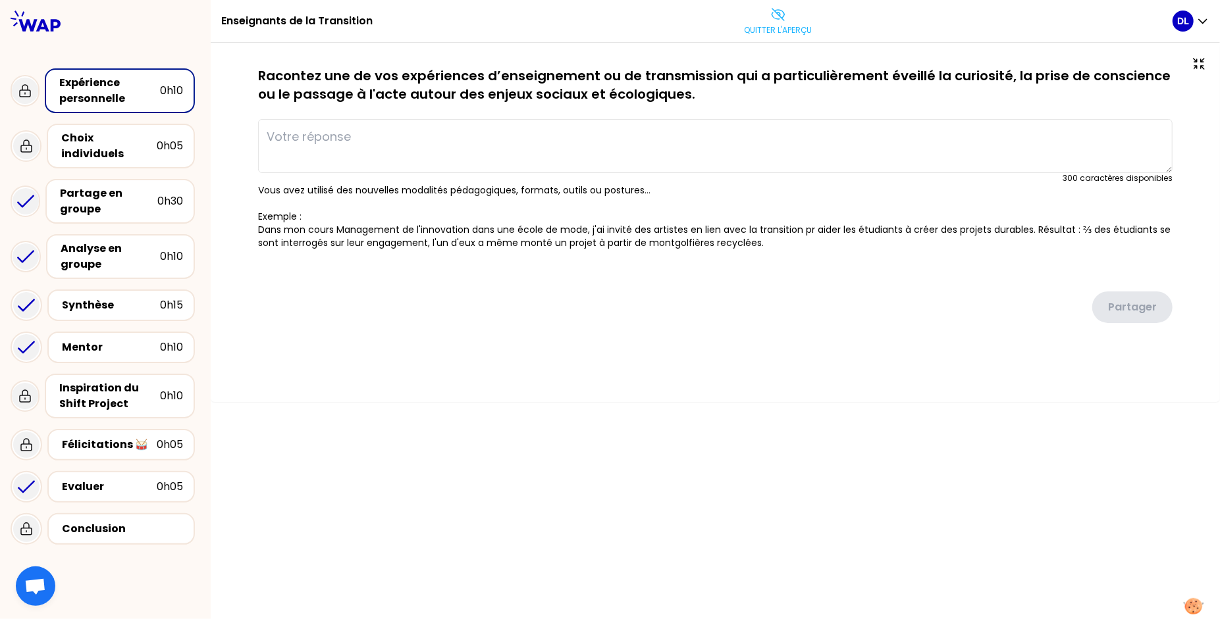
type textarea "Dans mon cours Management, je débute par une équation de la production, allant …"
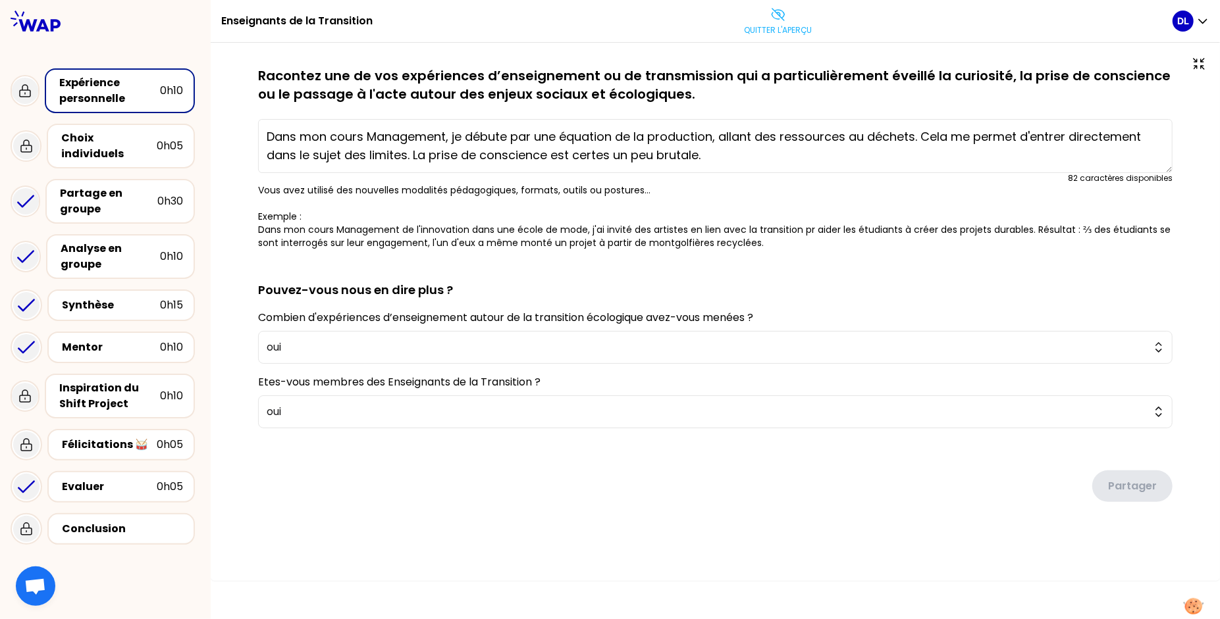
click at [531, 84] on p "Racontez une de vos expériences d’enseignement ou de transmission qui a particu…" at bounding box center [715, 84] width 914 height 37
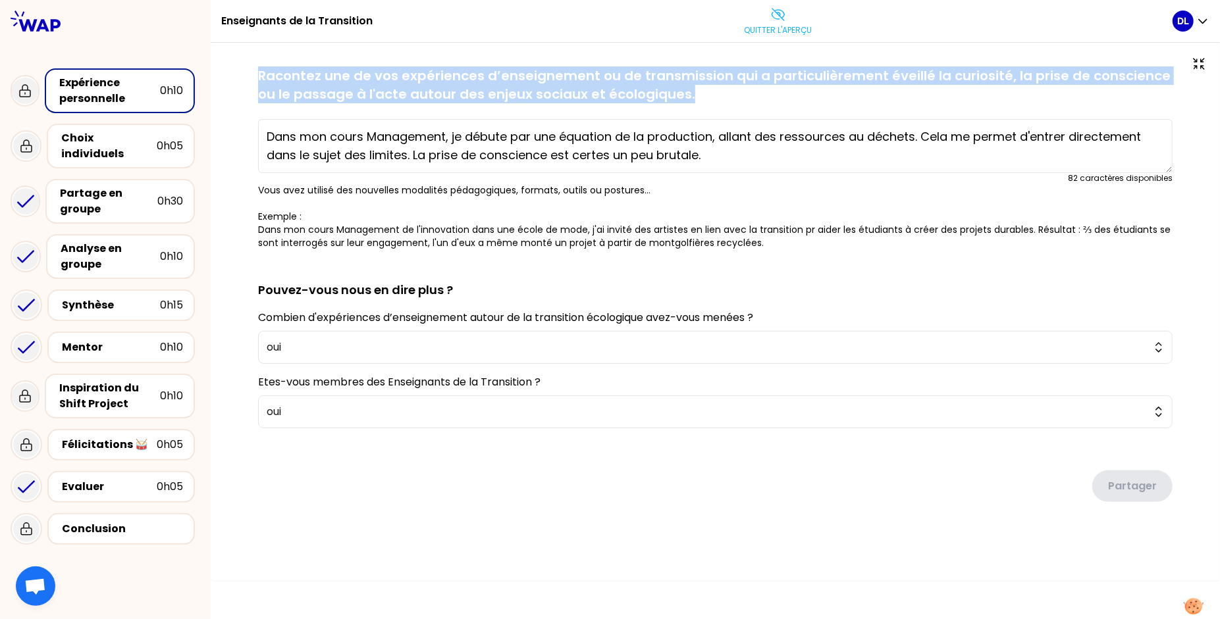
click at [531, 84] on p "Racontez une de vos expériences d’enseignement ou de transmission qui a particu…" at bounding box center [715, 84] width 914 height 37
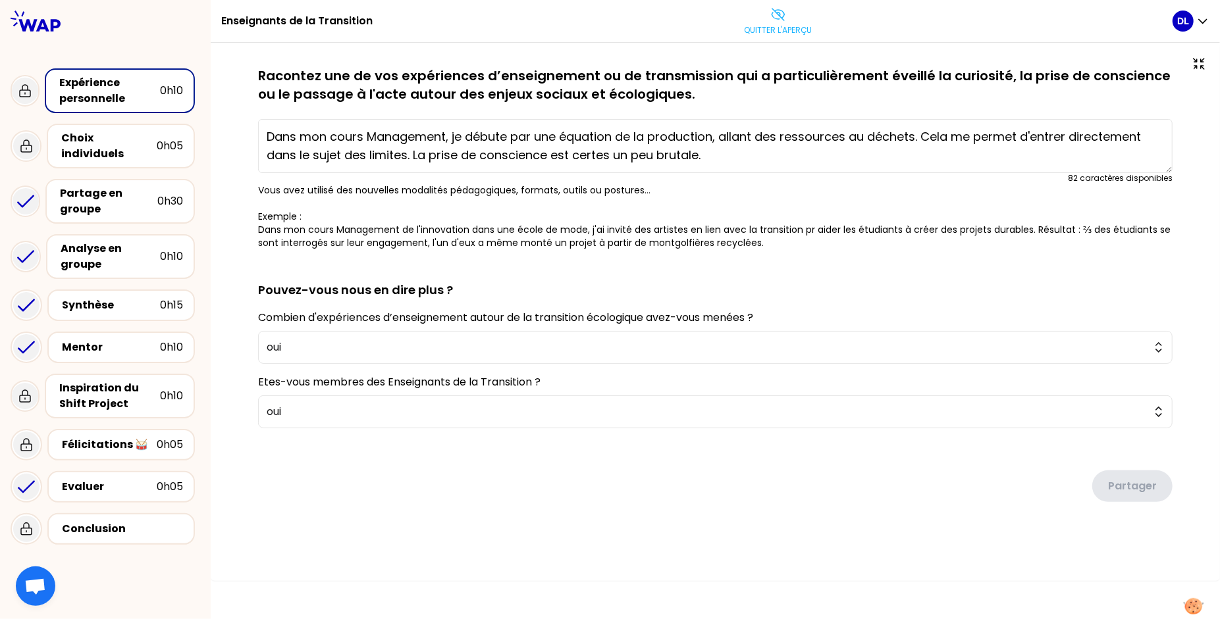
click at [623, 90] on p "Racontez une de vos expériences d’enseignement ou de transmission qui a particu…" at bounding box center [715, 84] width 914 height 37
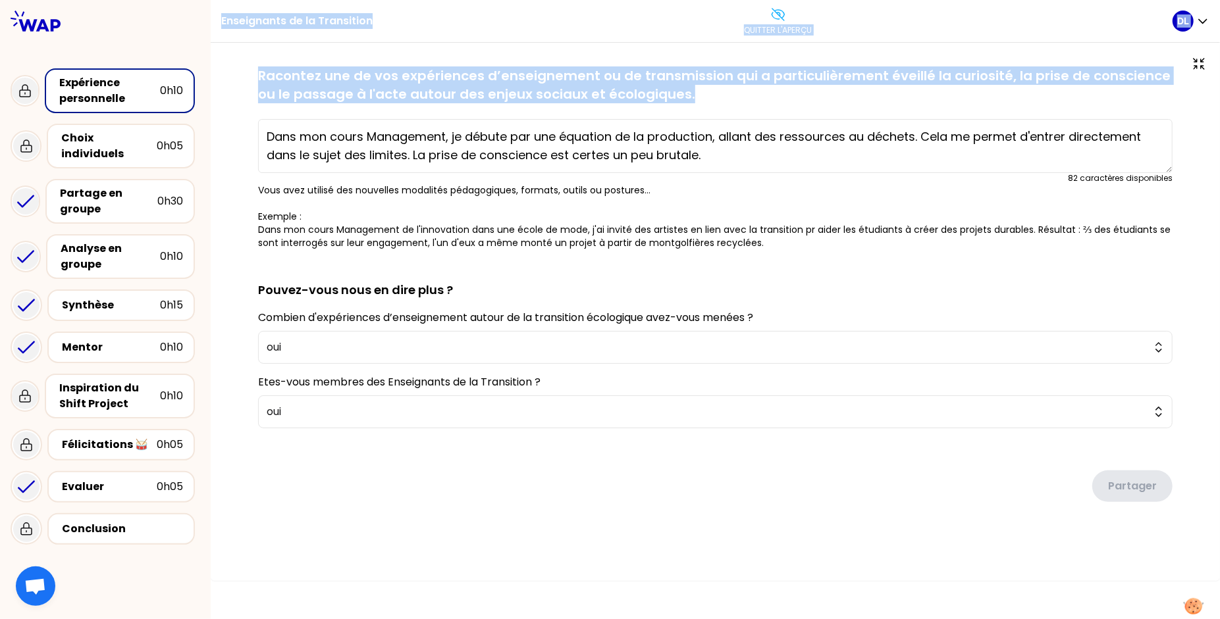
drag, startPoint x: 691, startPoint y: 94, endPoint x: 221, endPoint y: 18, distance: 476.0
click at [221, 18] on div "Enseignants de la Transition Quitter l'aperçu DL sauvegardé Racontez une de vos…" at bounding box center [715, 309] width 1009 height 619
copy div "Enseignants de la Transition Quitter l'aperçu DL sauvegardé Racontez une de vos…"
